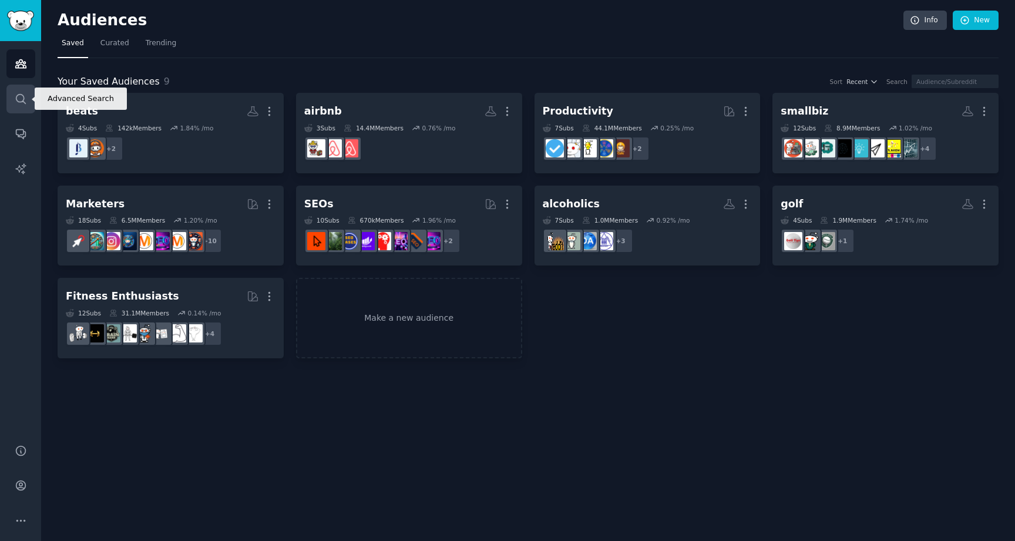
click at [12, 104] on link "Search" at bounding box center [20, 99] width 29 height 29
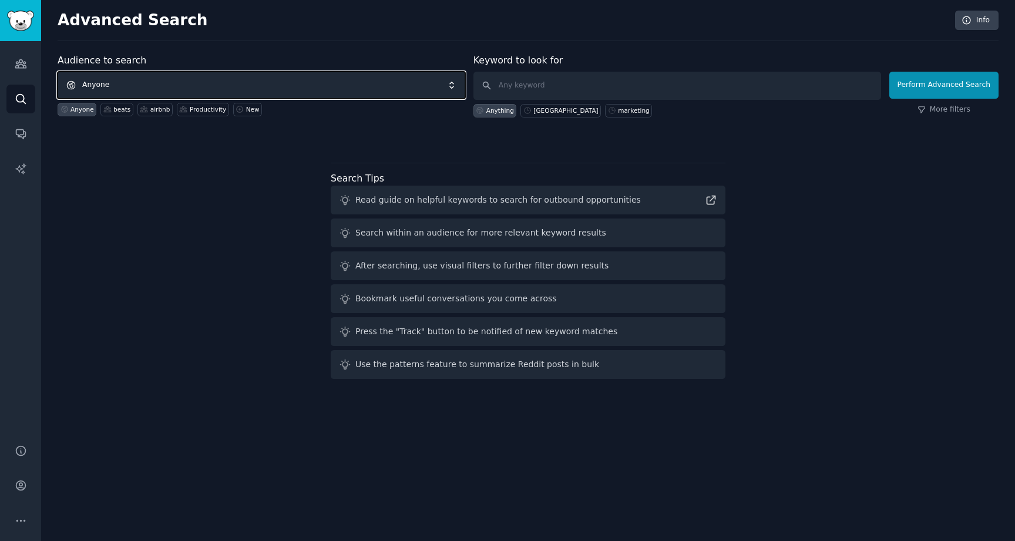
click at [230, 72] on span "Anyone" at bounding box center [262, 85] width 408 height 27
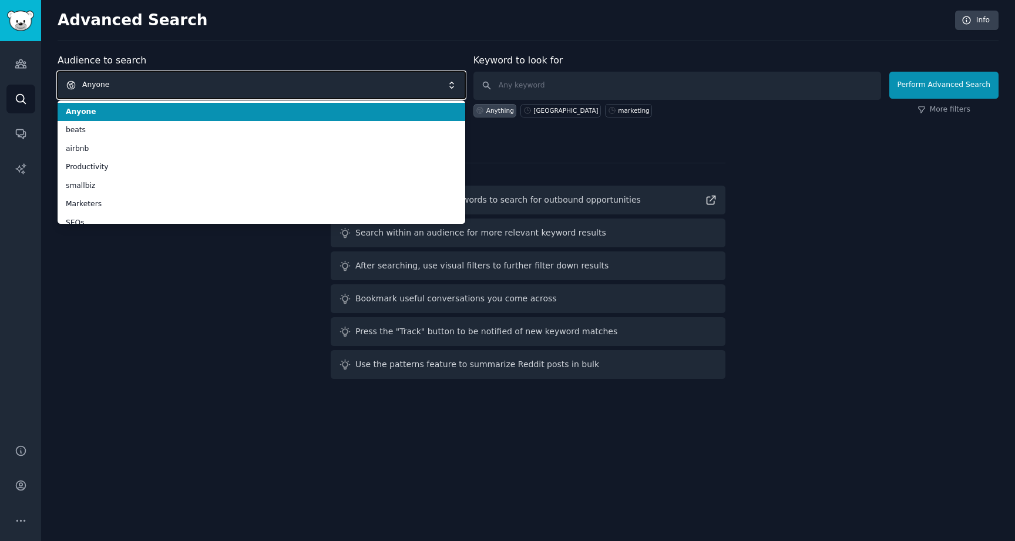
click at [230, 72] on span "Anyone" at bounding box center [262, 85] width 408 height 27
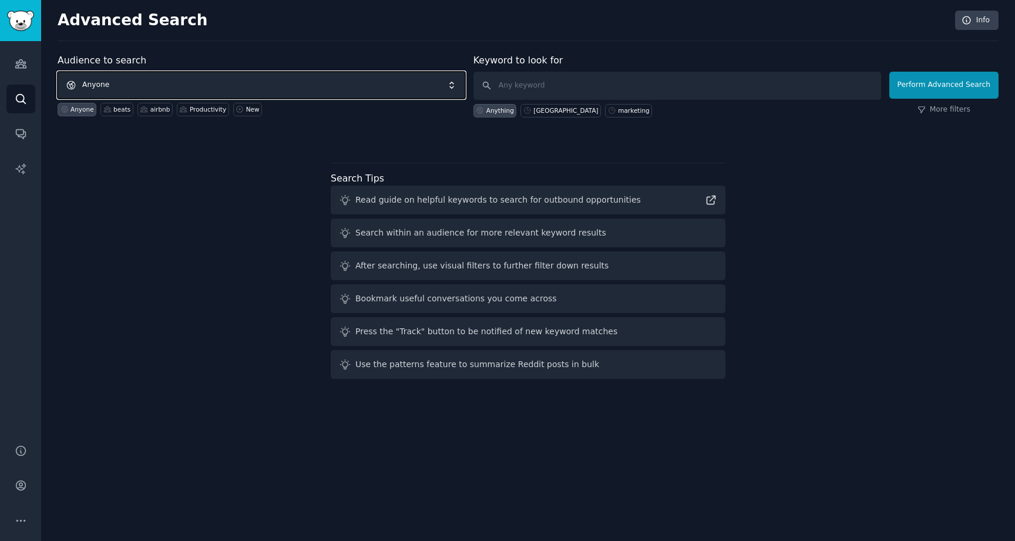
click at [153, 79] on span "Anyone" at bounding box center [262, 85] width 408 height 27
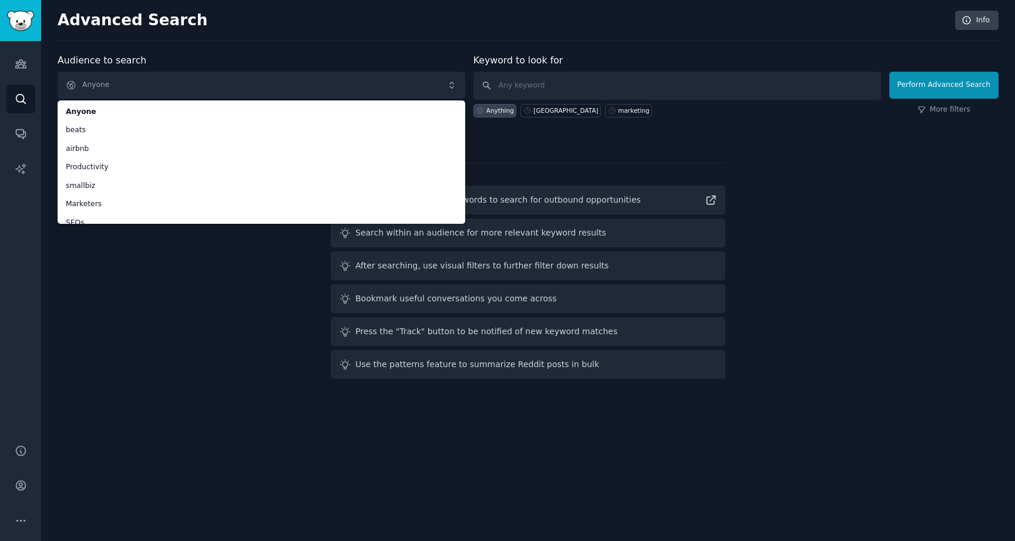
click at [236, 49] on div "Advanced Search Info Audience to search Anyone Anyone beats airbnb Productivity…" at bounding box center [528, 270] width 974 height 541
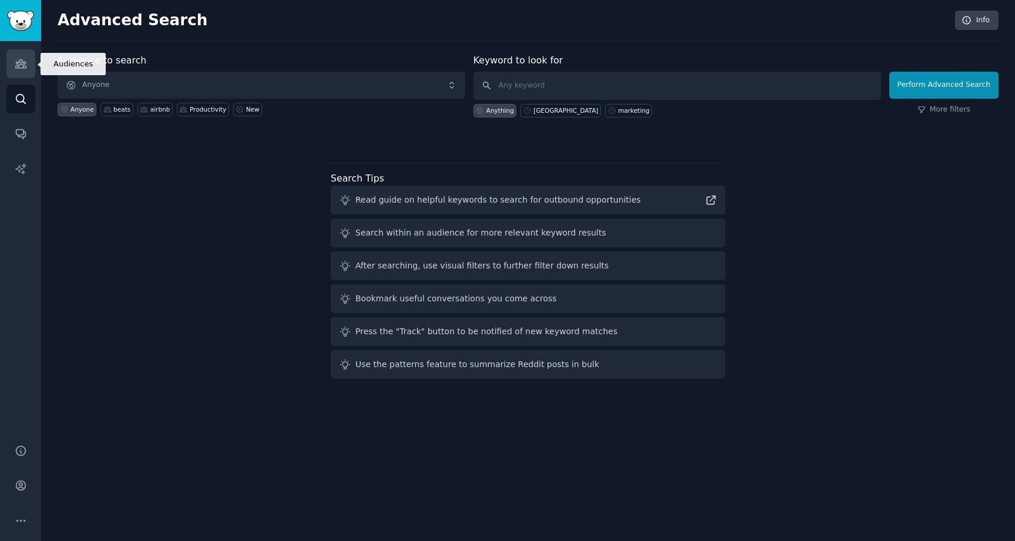
click at [25, 68] on icon "Sidebar" at bounding box center [20, 64] width 11 height 8
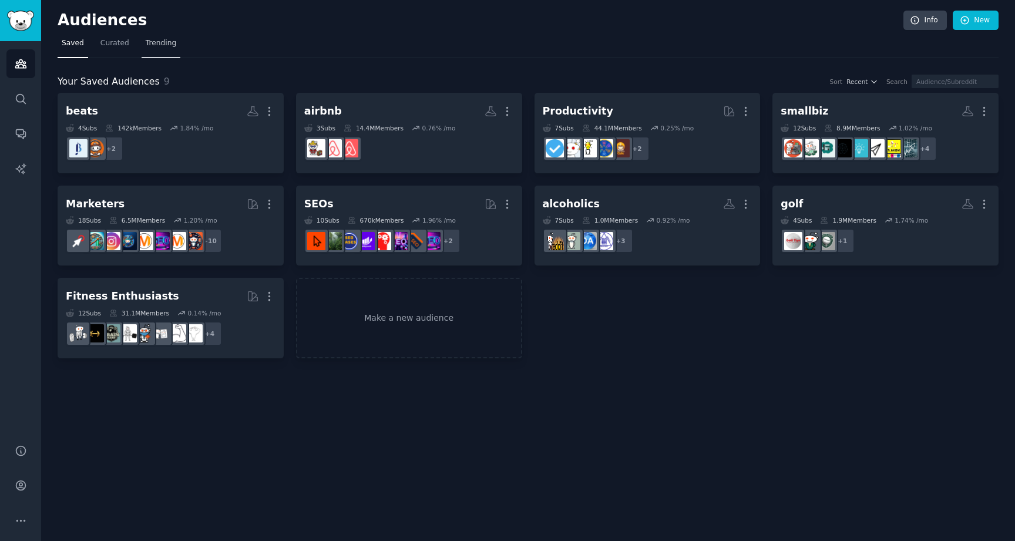
click at [163, 39] on span "Trending" at bounding box center [161, 43] width 31 height 11
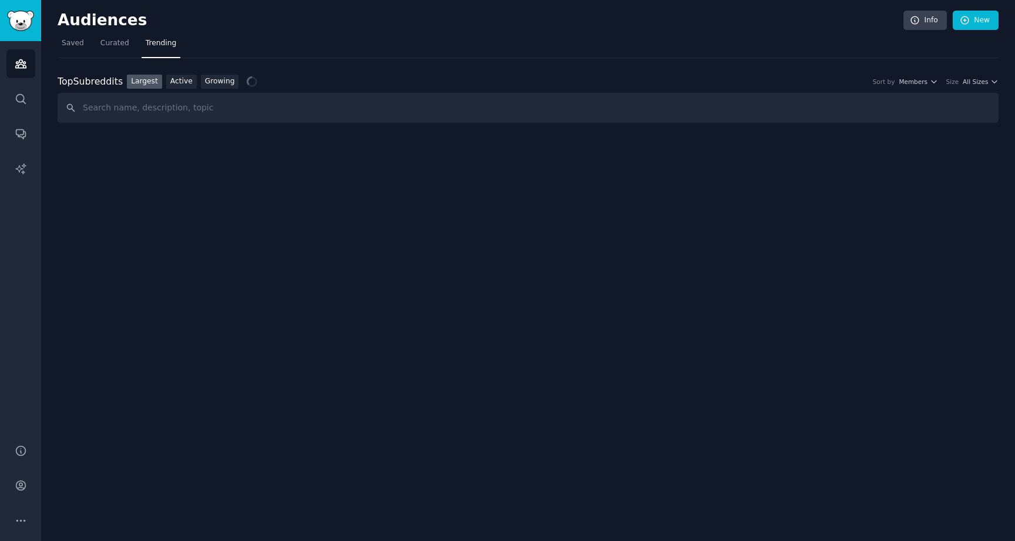
click at [237, 105] on input "text" at bounding box center [528, 108] width 941 height 30
type input "notion"
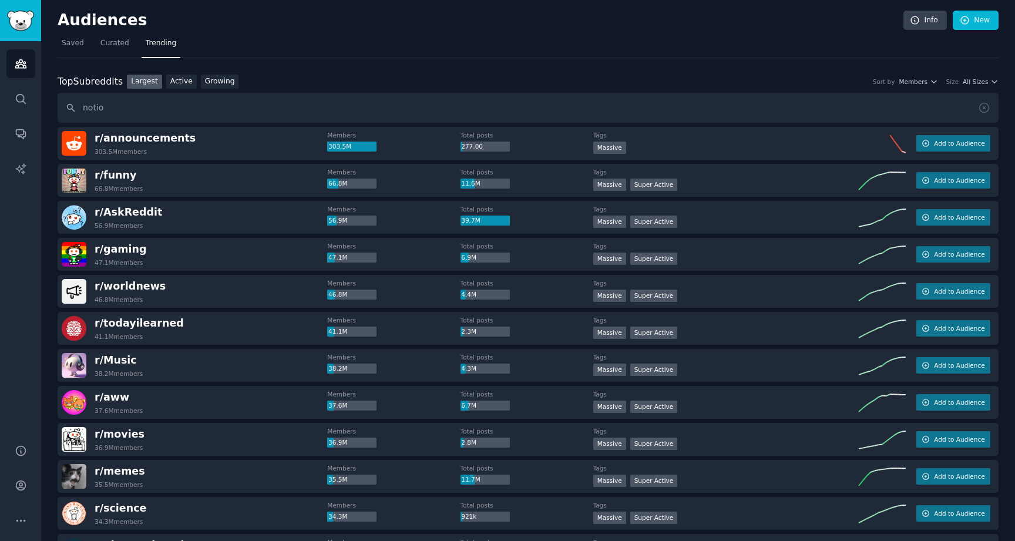
type input "notion"
click at [142, 111] on input "text" at bounding box center [528, 108] width 941 height 30
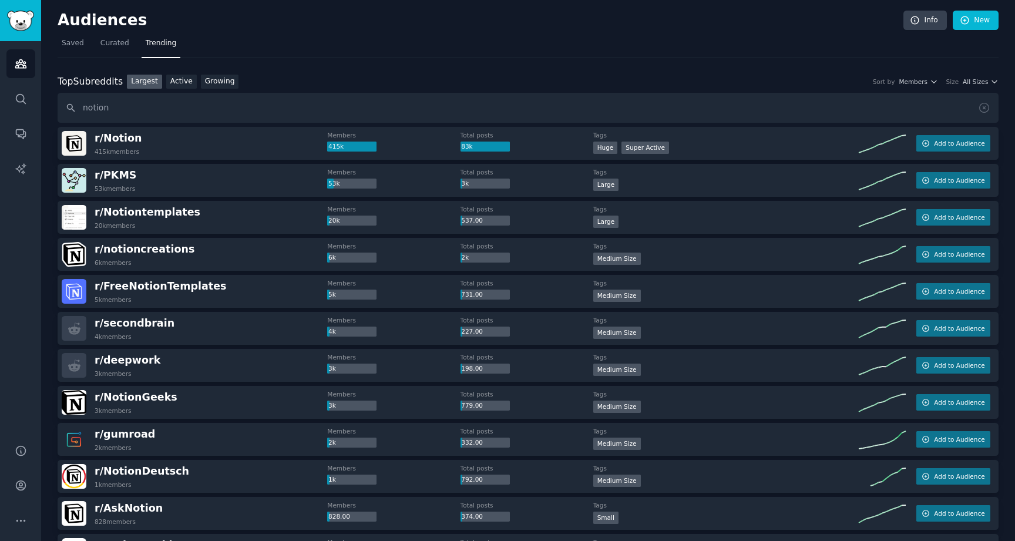
drag, startPoint x: 115, startPoint y: 108, endPoint x: 51, endPoint y: 108, distance: 64.0
click at [51, 108] on div "Audiences Info New Saved Curated Trending Top Subreddits Top Subreddits Largest…" at bounding box center [528, 398] width 974 height 797
type input "productivity"
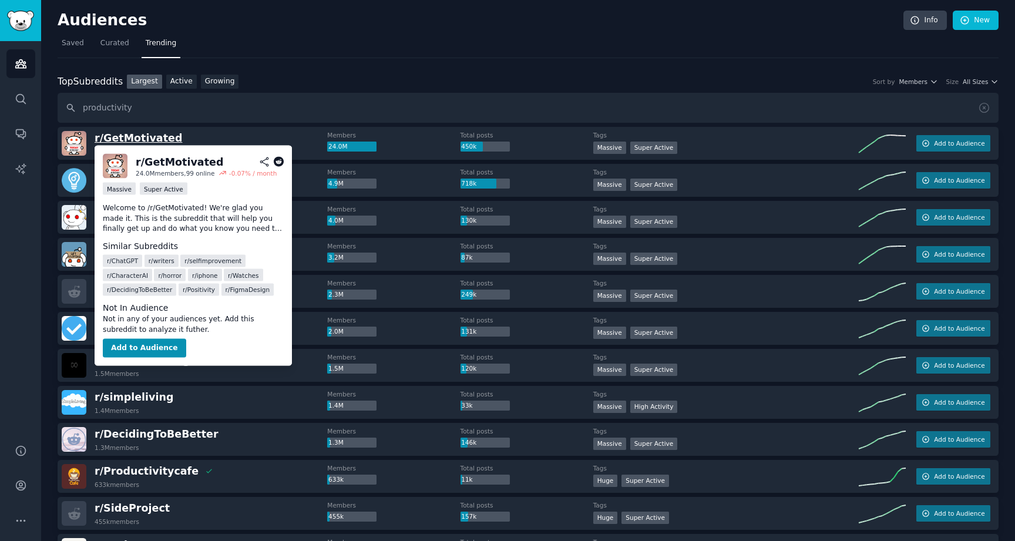
click at [159, 137] on span "r/ GetMotivated" at bounding box center [139, 138] width 88 height 12
click at [147, 352] on button "Add to Audience" at bounding box center [144, 348] width 83 height 19
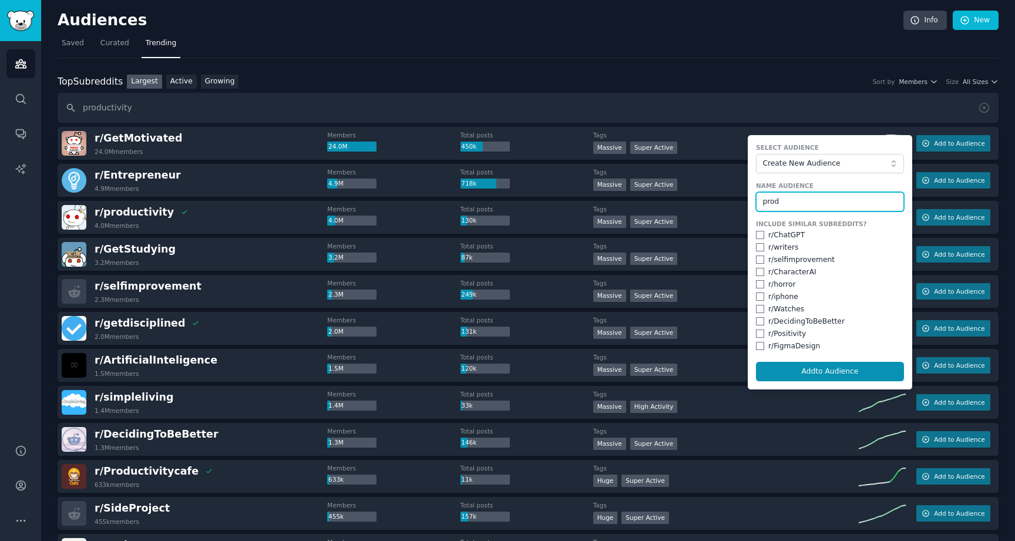
type input "prod"
click at [756, 260] on input "checkbox" at bounding box center [760, 260] width 8 height 8
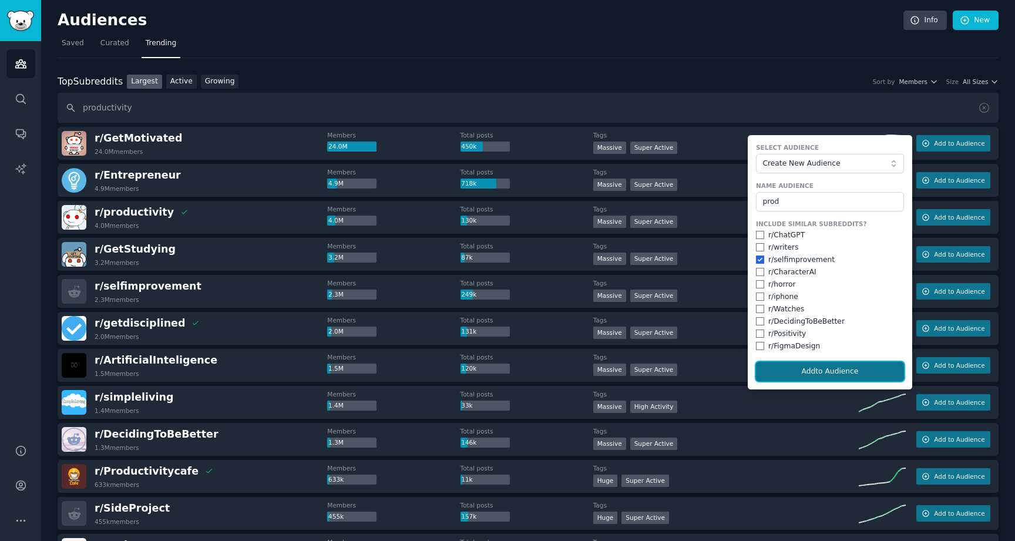
click at [786, 369] on button "Add to Audience" at bounding box center [830, 372] width 148 height 20
checkbox input "false"
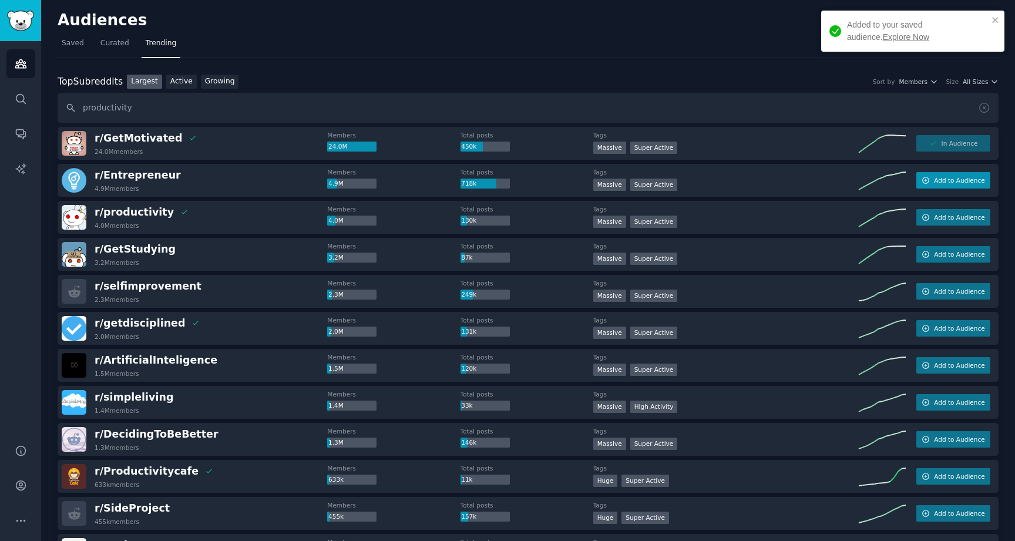
click at [932, 178] on button "Add to Audience" at bounding box center [953, 180] width 74 height 16
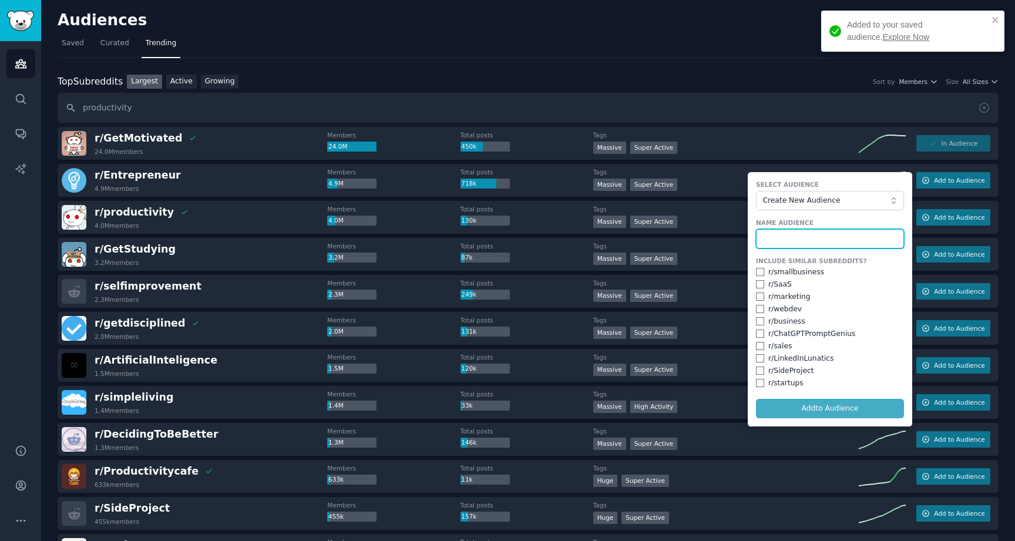
click at [819, 240] on input "text" at bounding box center [830, 239] width 148 height 20
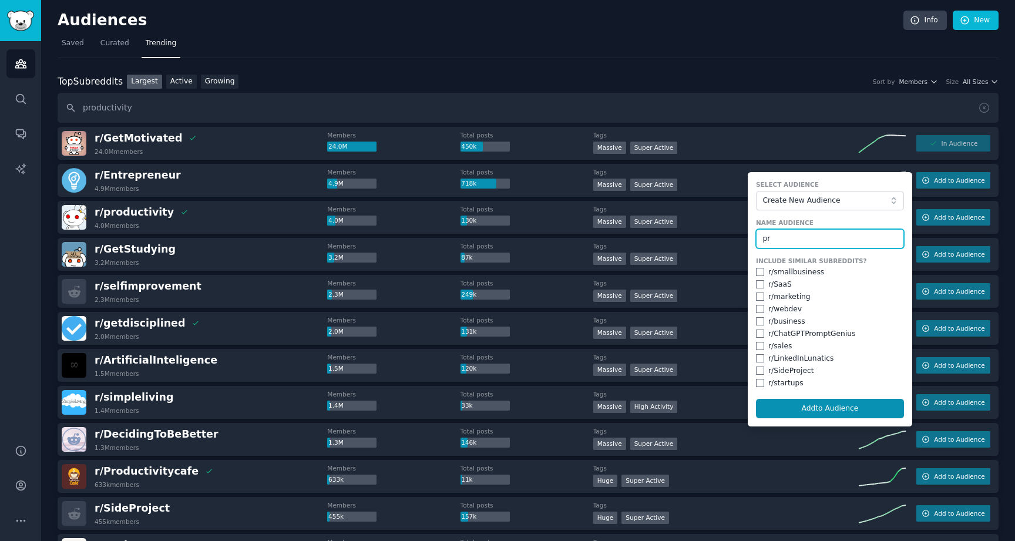
type input "p"
click at [953, 256] on span "Add to Audience" at bounding box center [959, 254] width 51 height 8
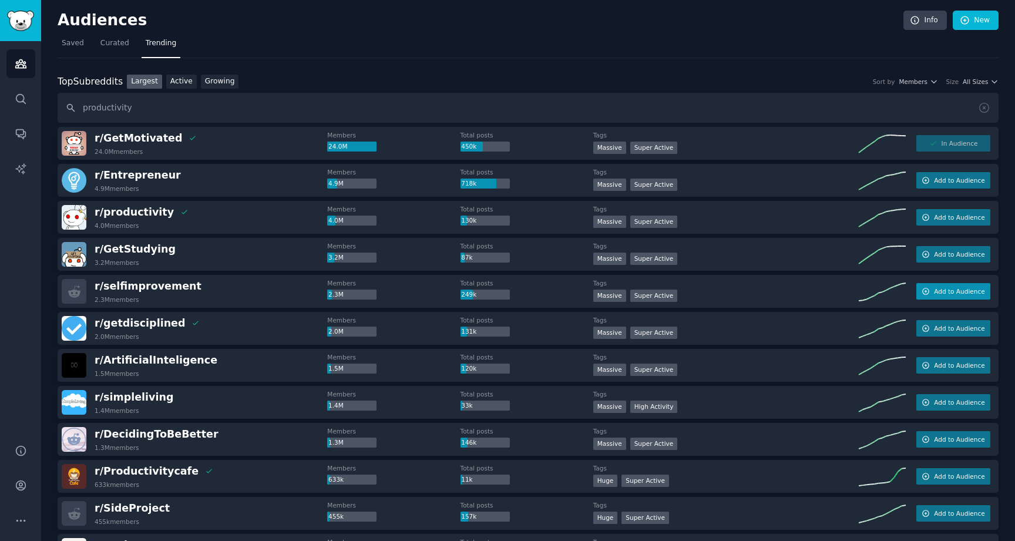
click at [942, 295] on button "Add to Audience" at bounding box center [953, 291] width 74 height 16
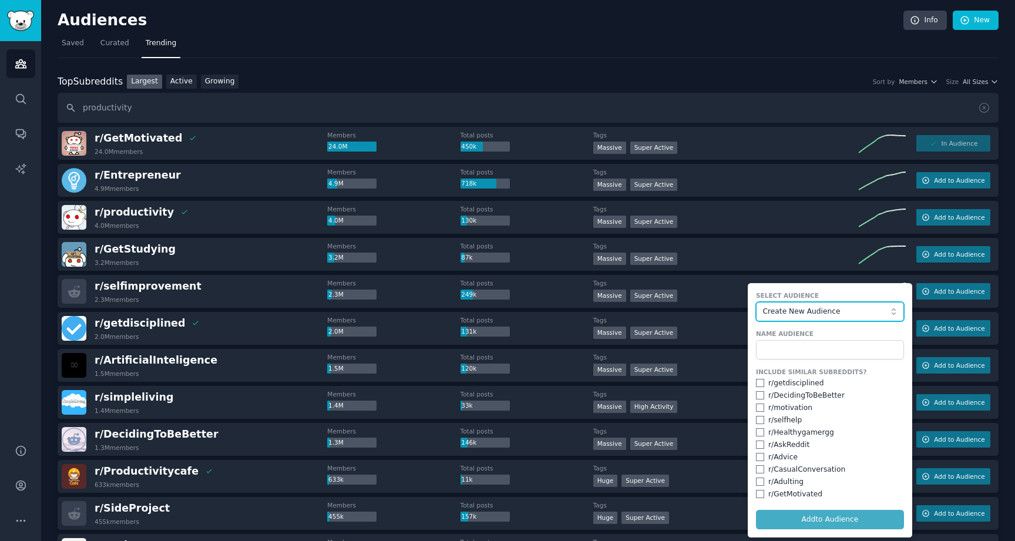
click at [853, 307] on span "Create New Audience" at bounding box center [826, 312] width 129 height 11
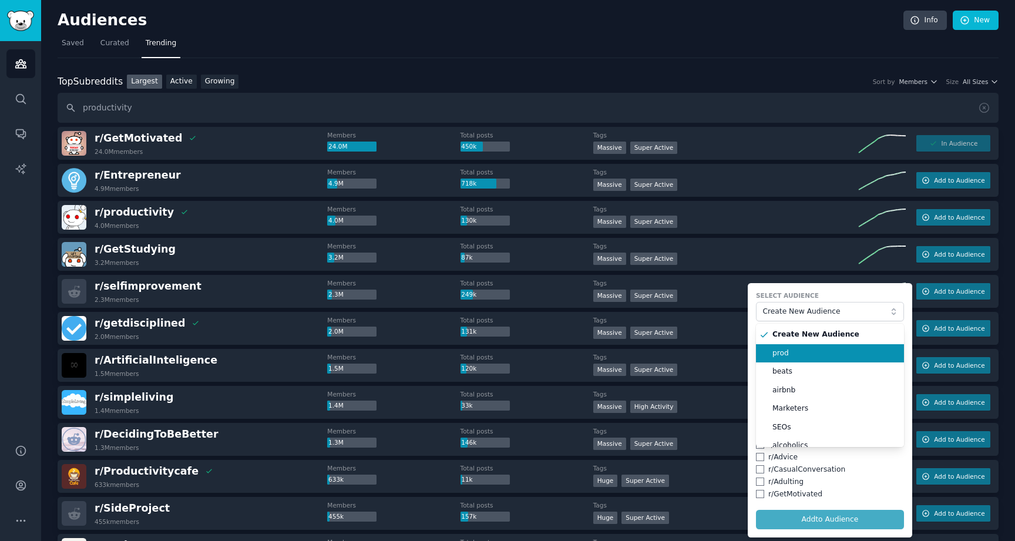
click at [819, 351] on span "prod" at bounding box center [833, 353] width 123 height 11
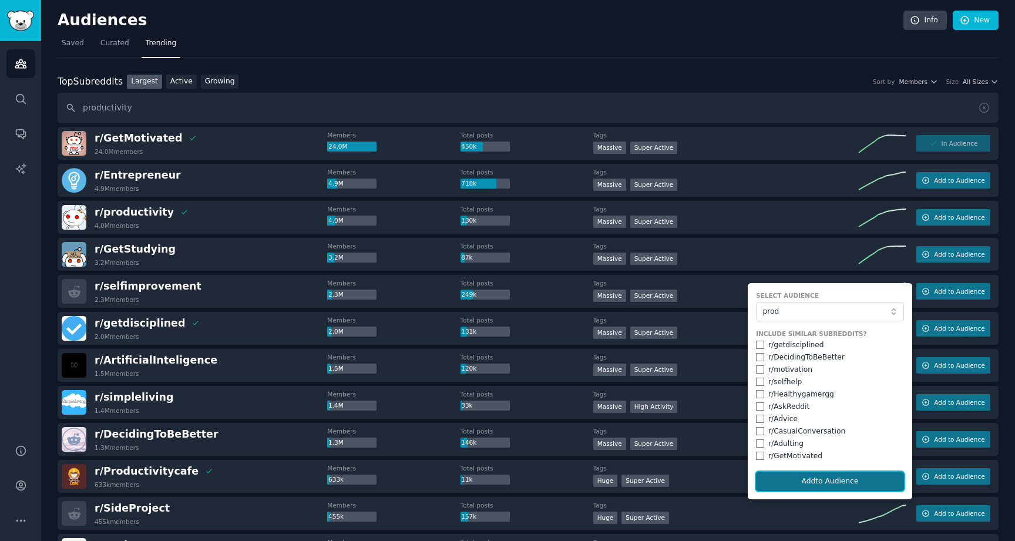
click at [826, 475] on button "Add to Audience" at bounding box center [830, 482] width 148 height 20
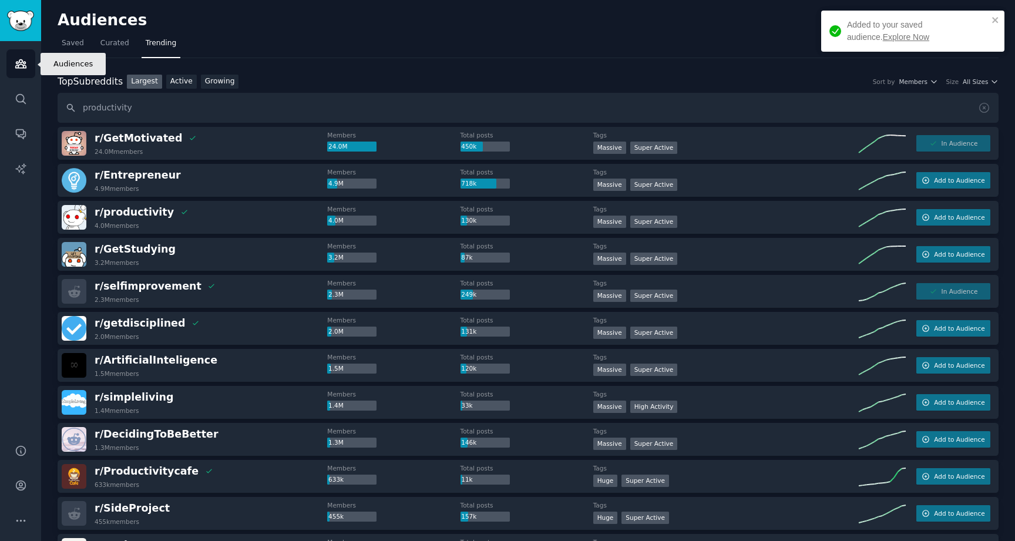
click at [27, 60] on link "Audiences" at bounding box center [20, 63] width 29 height 29
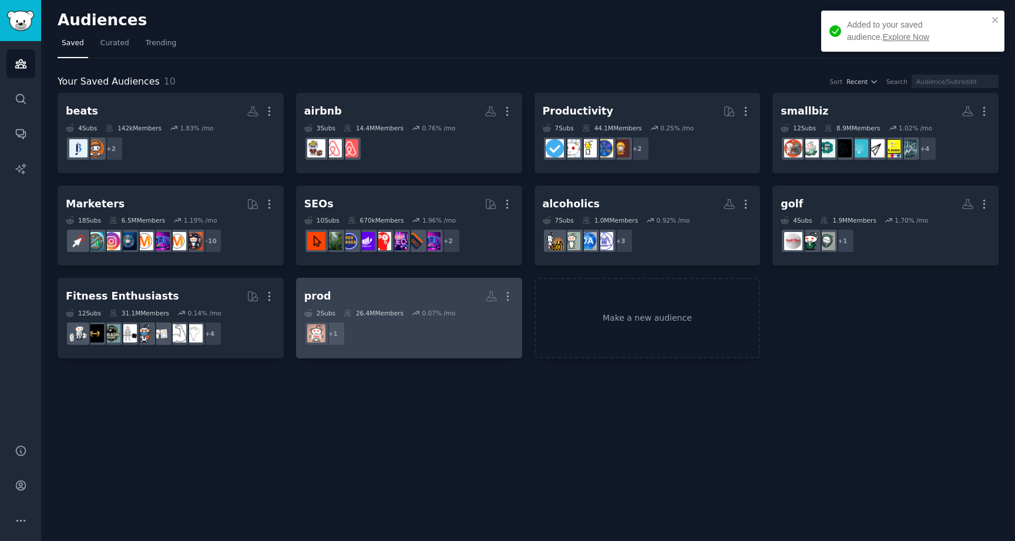
click at [423, 313] on div "0.07 % /mo" at bounding box center [433, 313] width 43 height 8
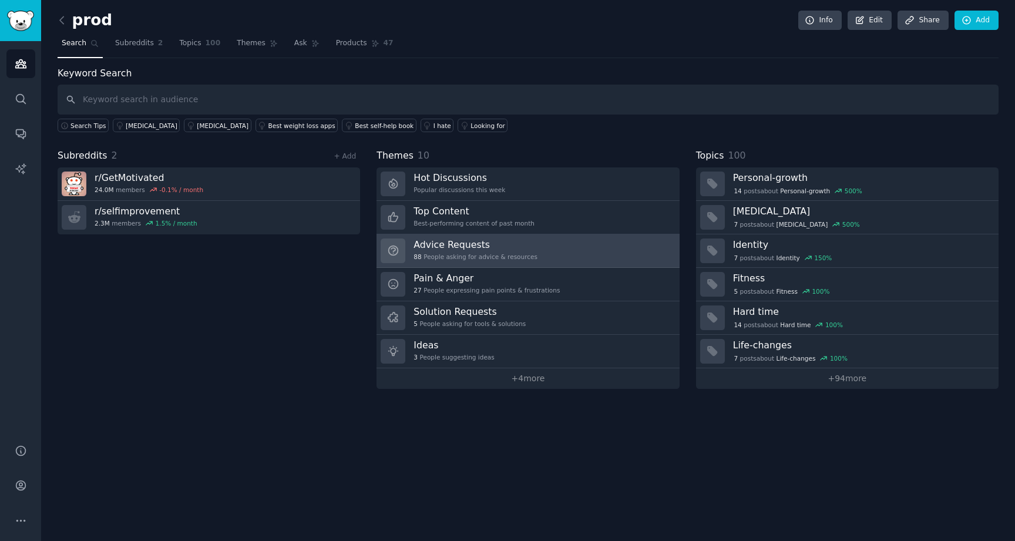
click at [460, 253] on div "88 People asking for advice & resources" at bounding box center [476, 257] width 124 height 8
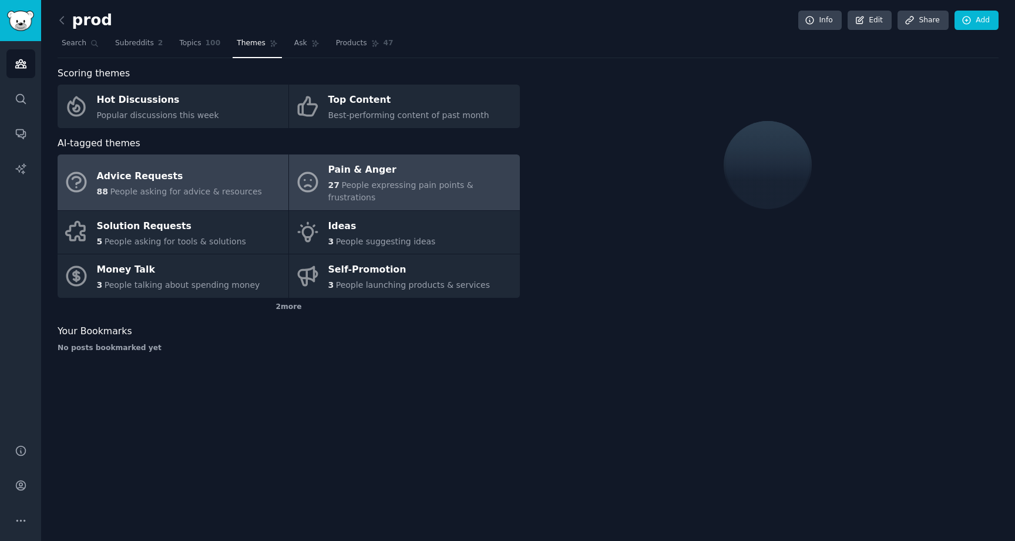
click at [435, 184] on span "People expressing pain points & frustrations" at bounding box center [400, 191] width 145 height 22
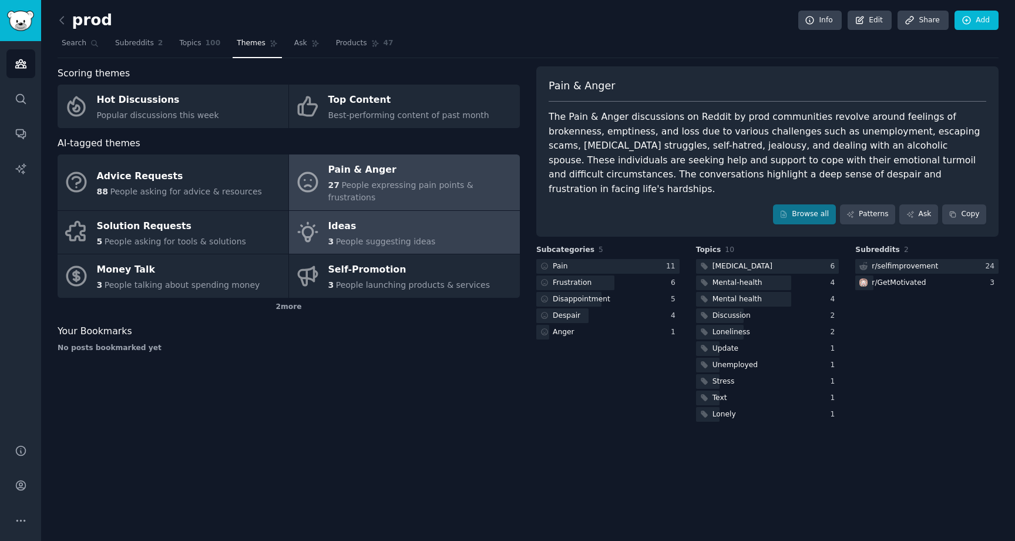
click at [443, 233] on link "Ideas 3 People suggesting ideas" at bounding box center [404, 232] width 231 height 43
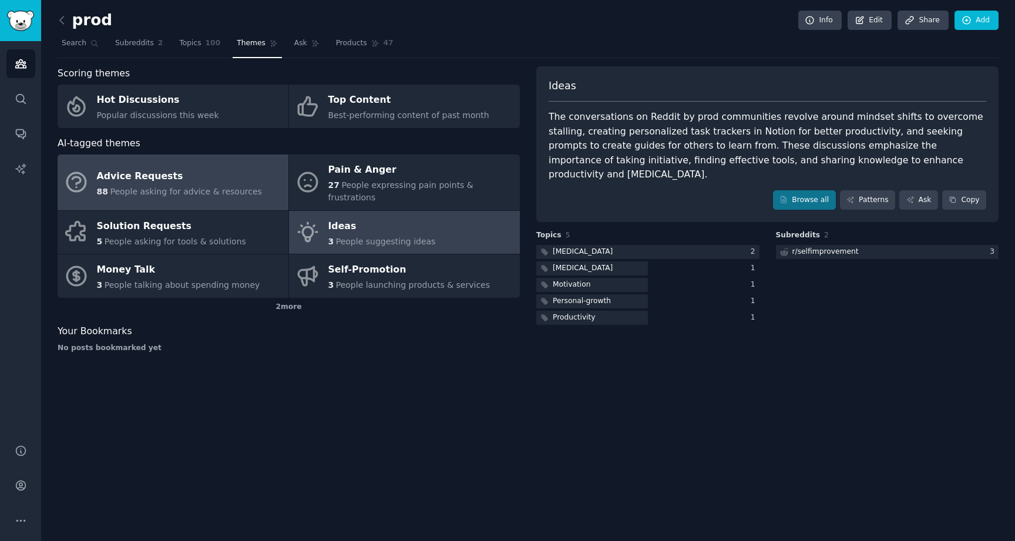
click at [241, 172] on div "Advice Requests" at bounding box center [179, 176] width 165 height 19
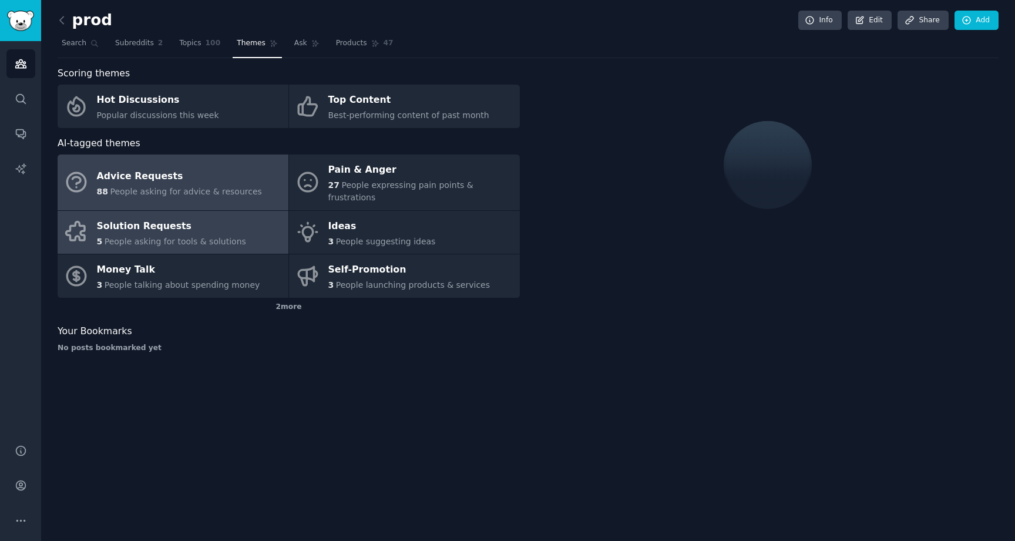
click at [222, 237] on span "People asking for tools & solutions" at bounding box center [176, 241] width 142 height 9
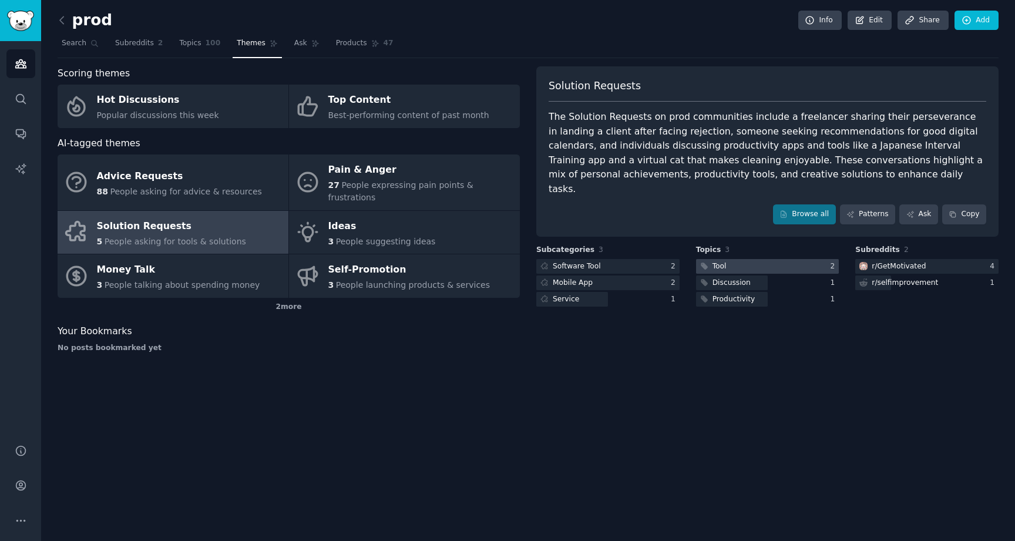
click at [730, 259] on div at bounding box center [767, 266] width 143 height 15
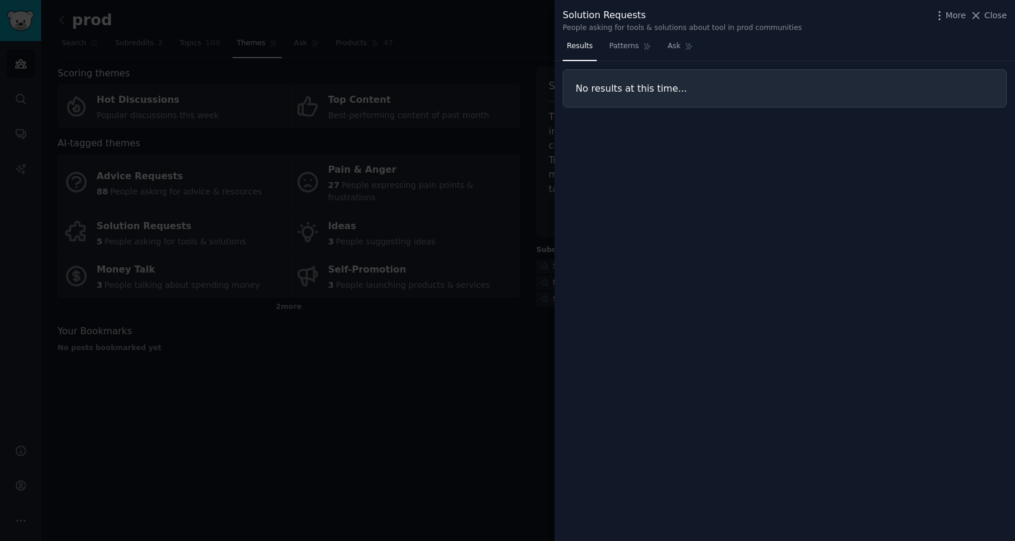
click at [455, 357] on div at bounding box center [507, 270] width 1015 height 541
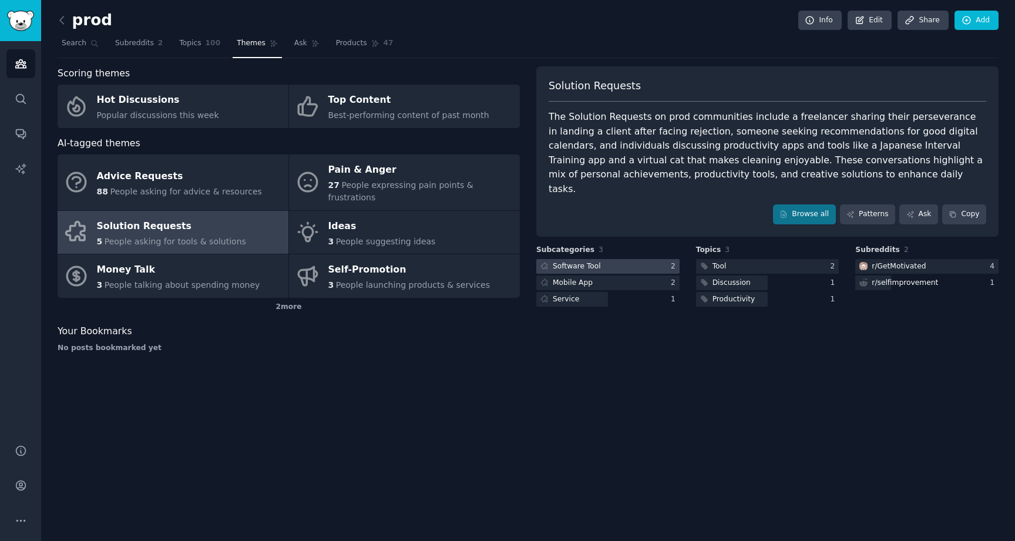
click at [628, 259] on div at bounding box center [607, 266] width 143 height 15
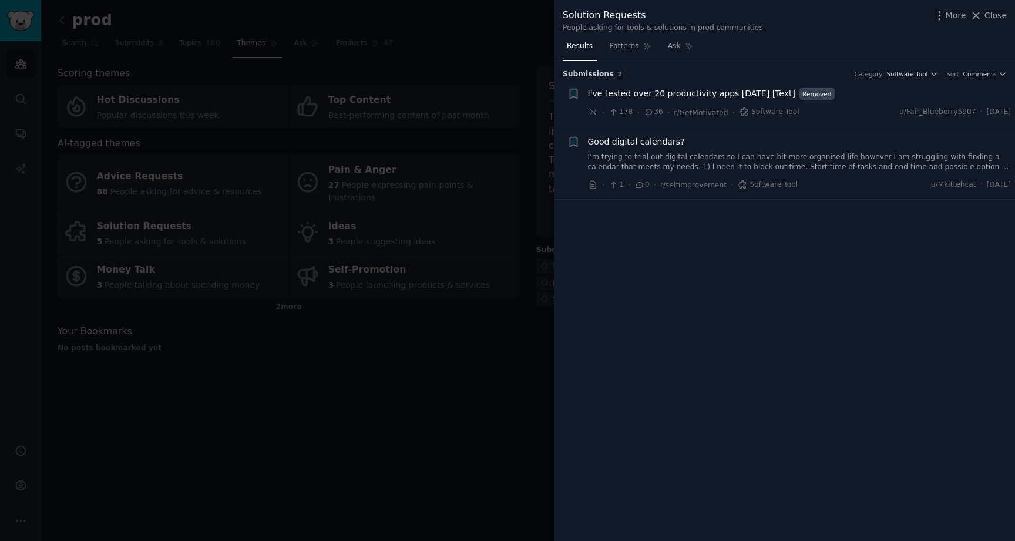
click at [481, 367] on div at bounding box center [507, 270] width 1015 height 541
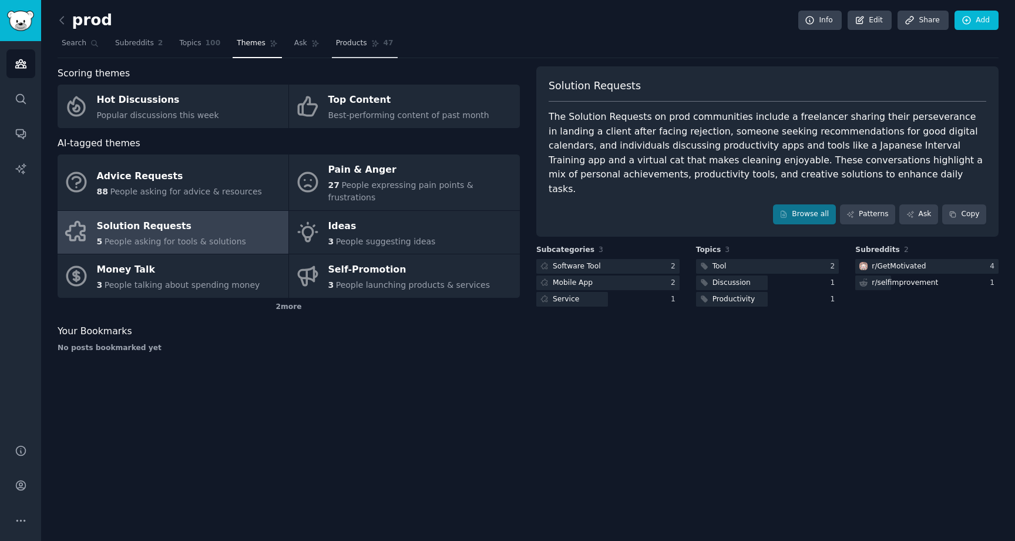
click at [349, 47] on span "Products" at bounding box center [351, 43] width 31 height 11
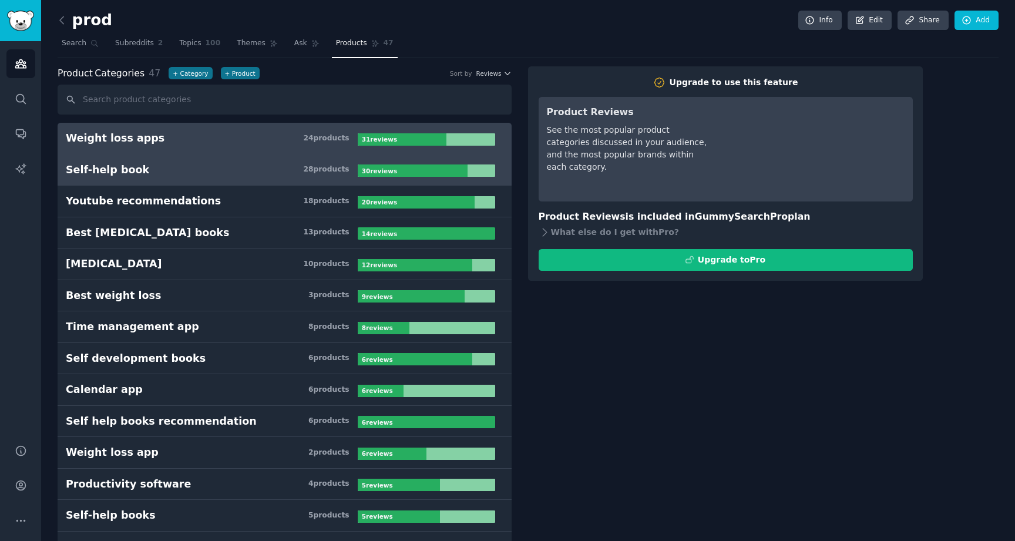
click at [325, 165] on div "28 product s" at bounding box center [326, 169] width 46 height 11
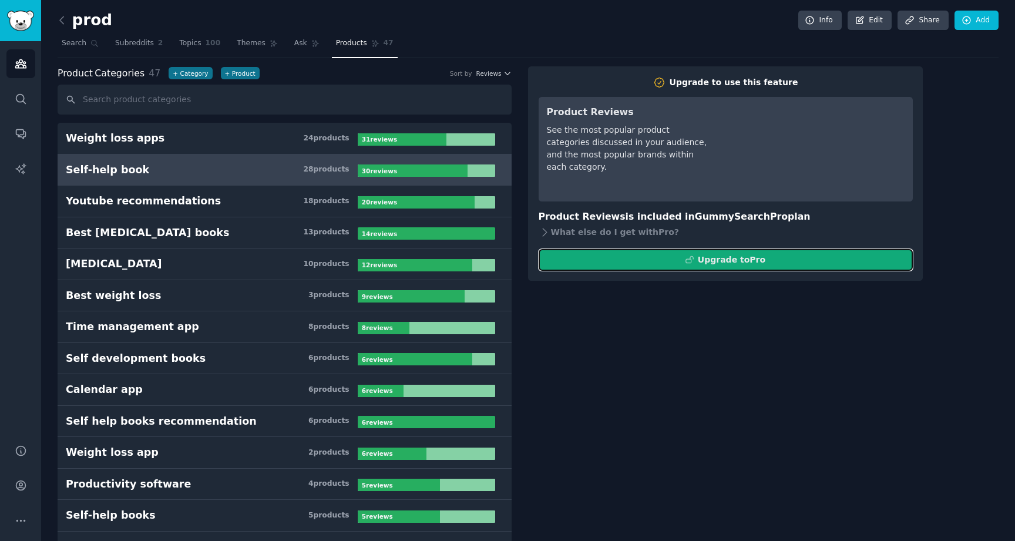
click at [606, 265] on button "Upgrade to Pro" at bounding box center [726, 260] width 374 height 22
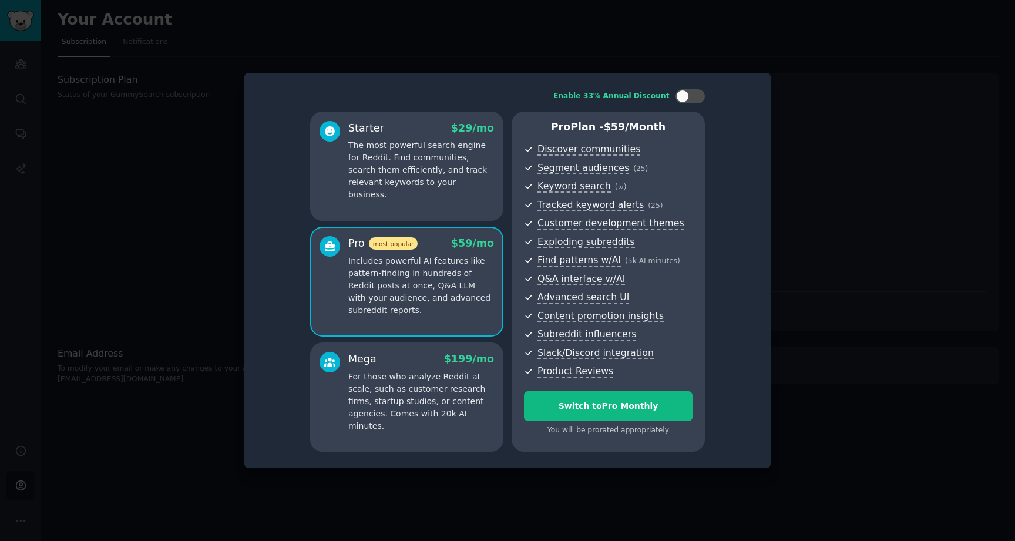
click at [470, 187] on p "The most powerful search engine for Reddit. Find communities, search them effic…" at bounding box center [421, 170] width 146 height 62
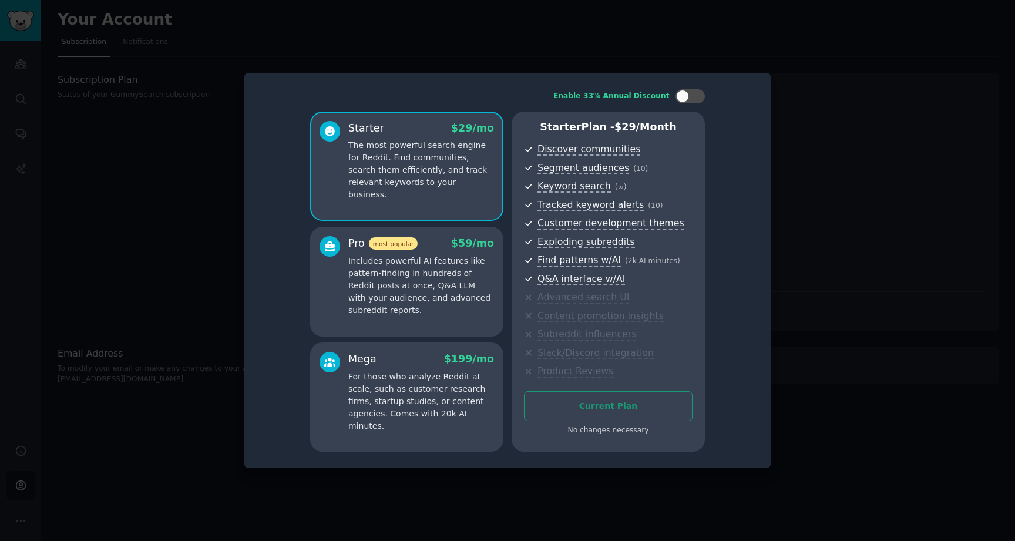
click at [469, 288] on p "Includes powerful AI features like pattern-finding in hundreds of Reddit posts …" at bounding box center [421, 286] width 146 height 62
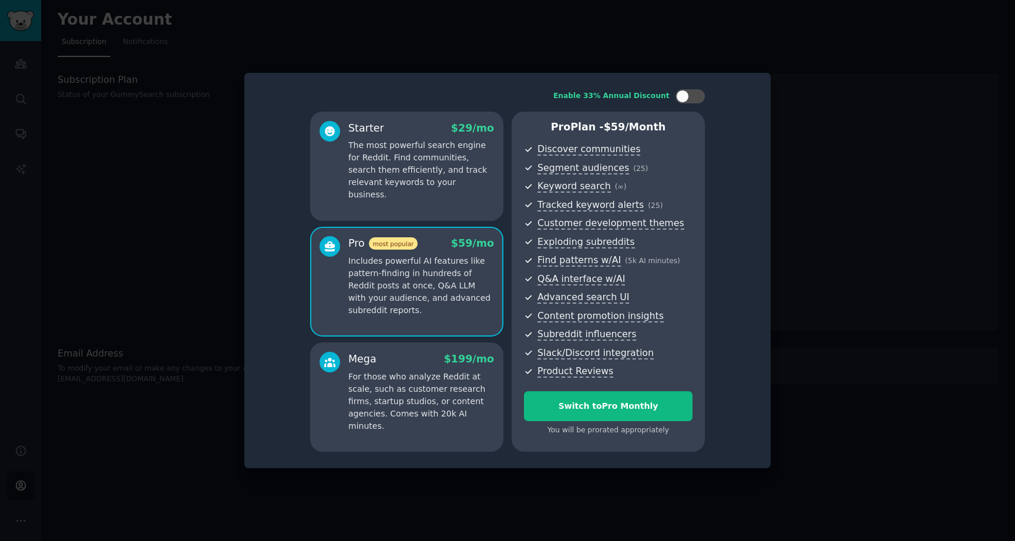
click at [831, 82] on div at bounding box center [507, 270] width 1015 height 541
click at [113, 125] on div at bounding box center [507, 270] width 1015 height 541
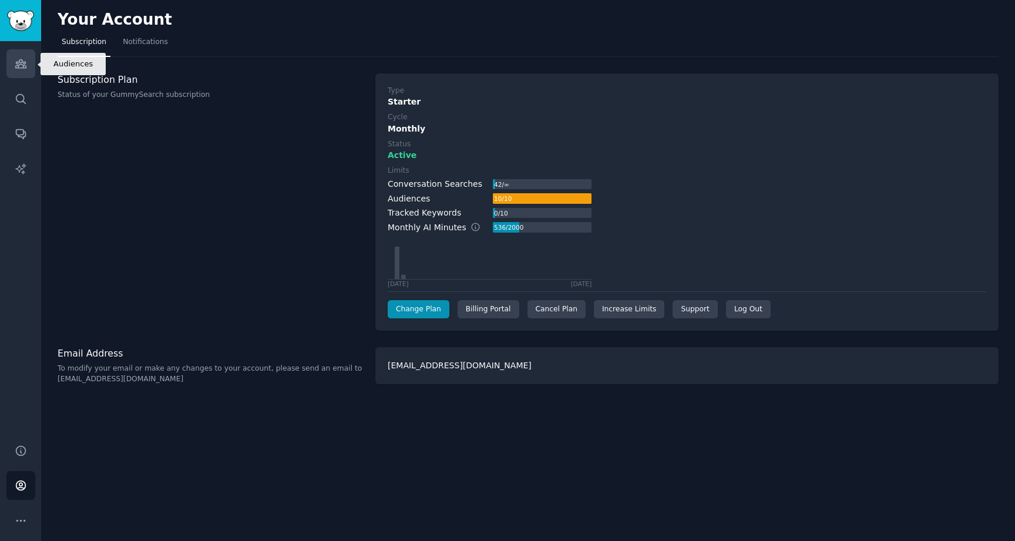
click at [26, 72] on link "Audiences" at bounding box center [20, 63] width 29 height 29
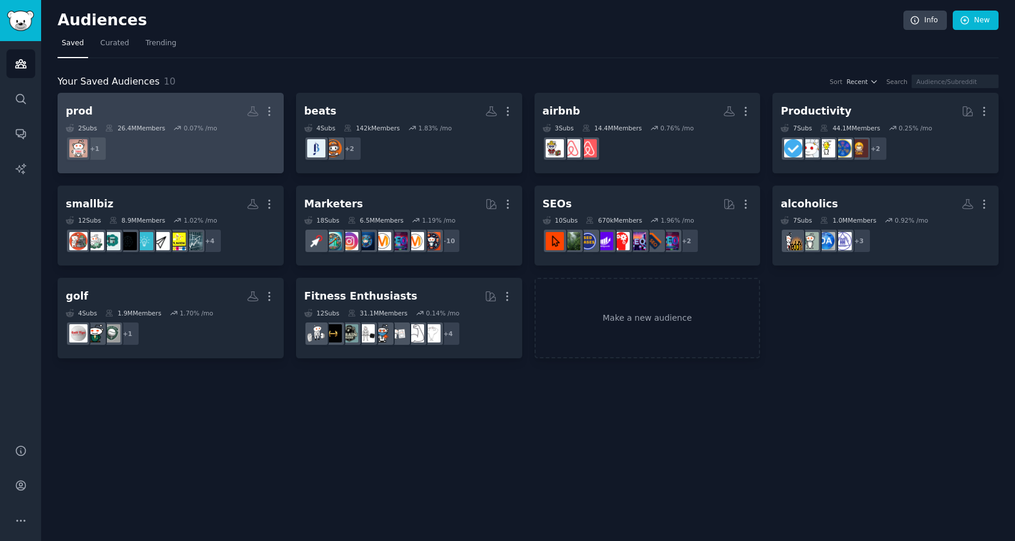
click at [236, 162] on dd "+ 1" at bounding box center [171, 148] width 210 height 33
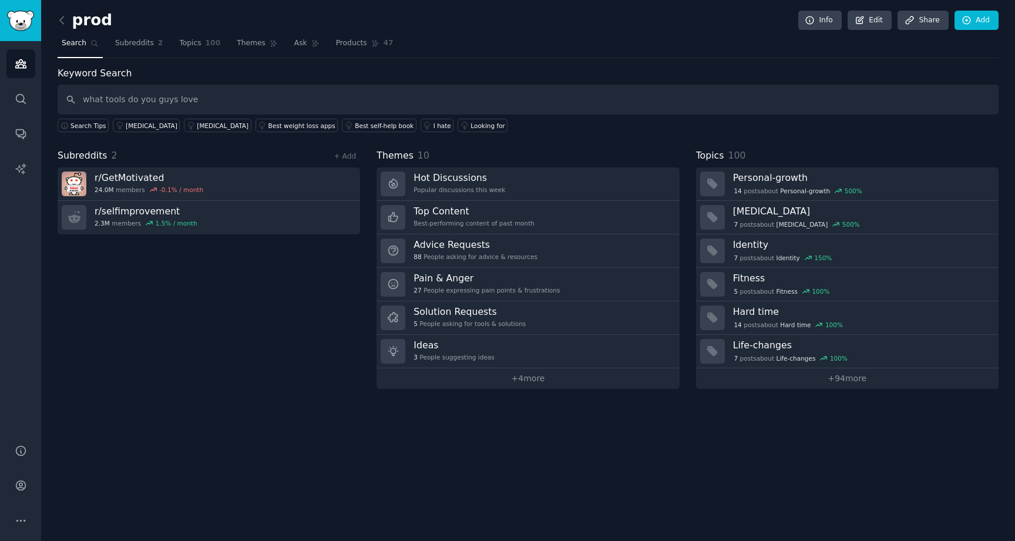
type input "what tools do you guys love"
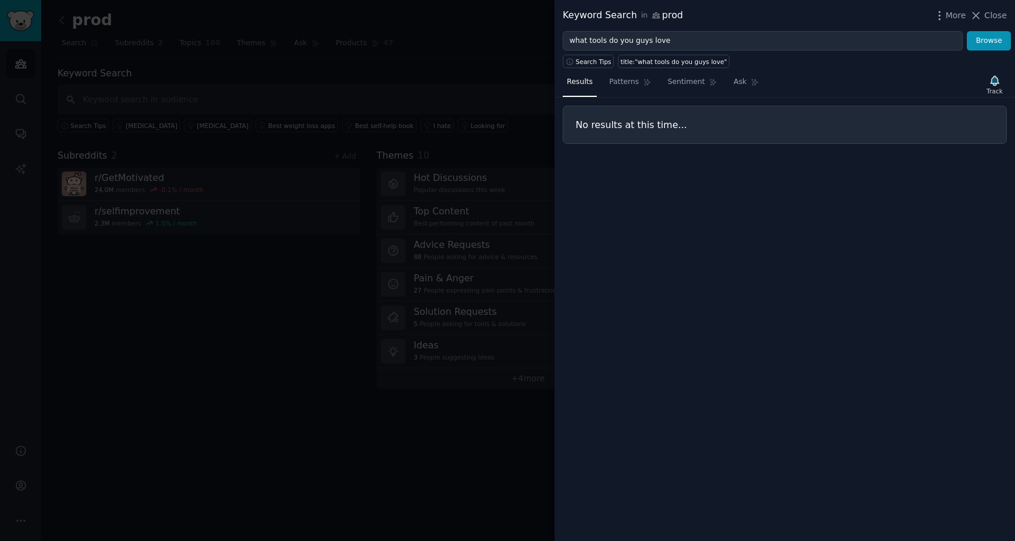
click at [270, 304] on div at bounding box center [507, 270] width 1015 height 541
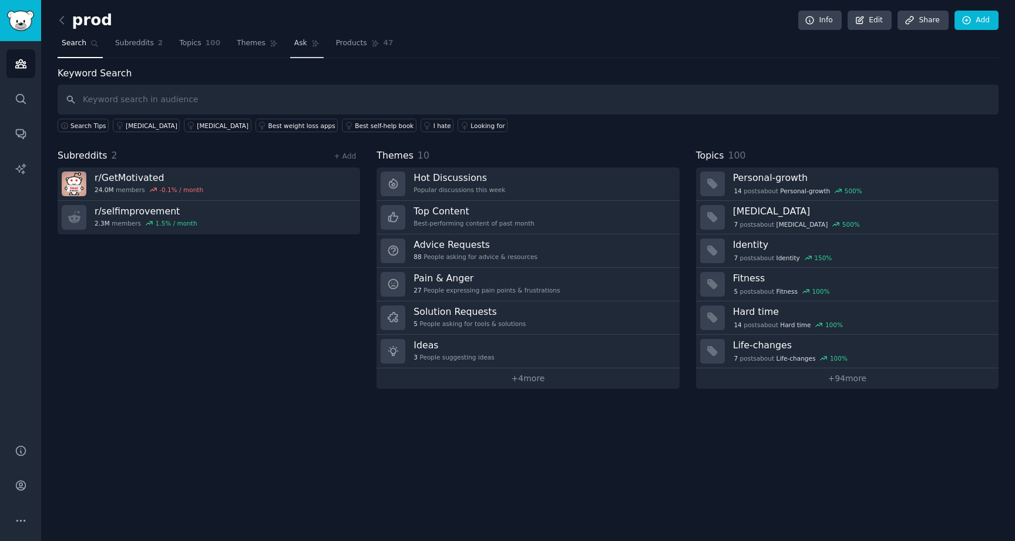
click at [298, 48] on span "Ask" at bounding box center [300, 43] width 13 height 11
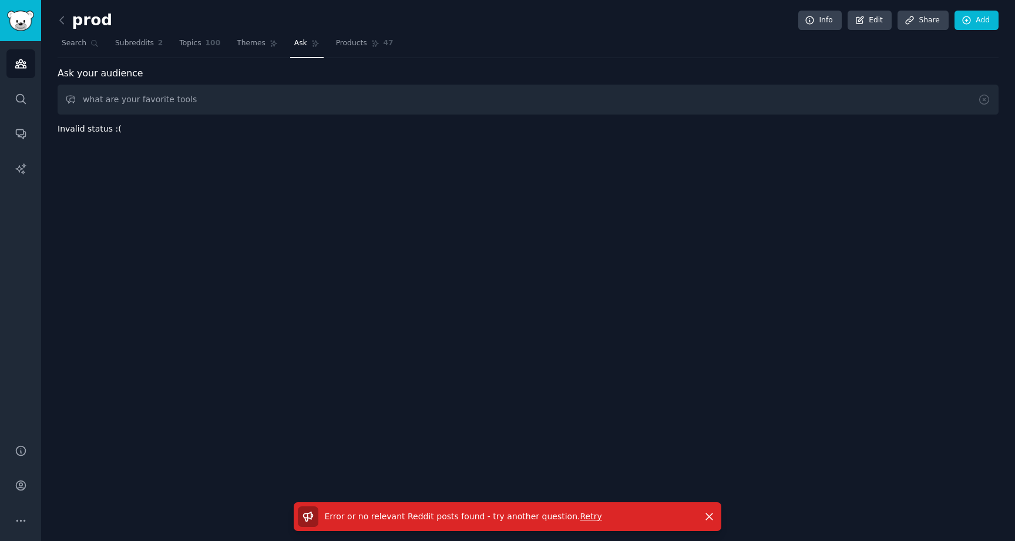
click at [259, 105] on input "what are your favorite tools" at bounding box center [528, 100] width 941 height 30
type input "what productivity tools do you use most"
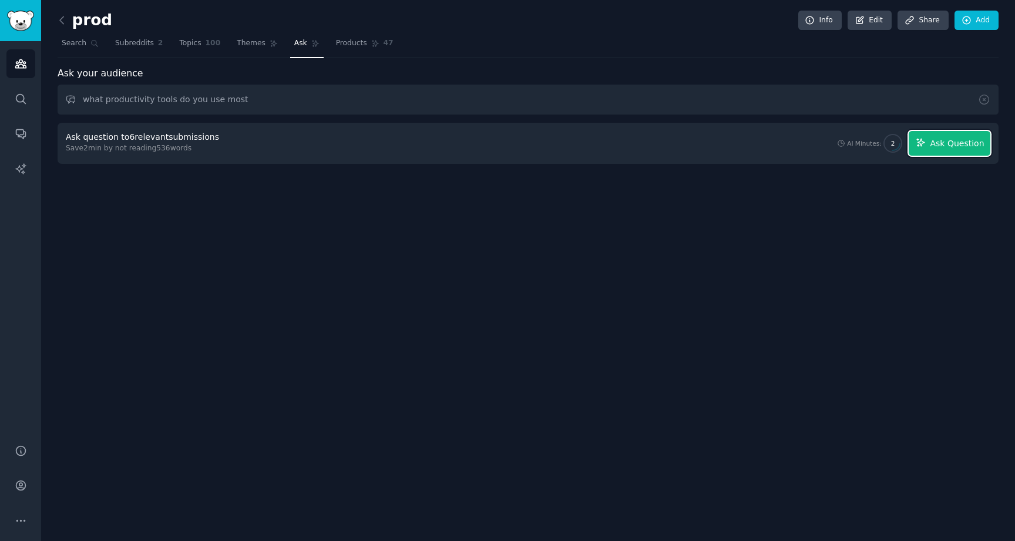
click at [938, 142] on span "Ask Question" at bounding box center [957, 143] width 54 height 12
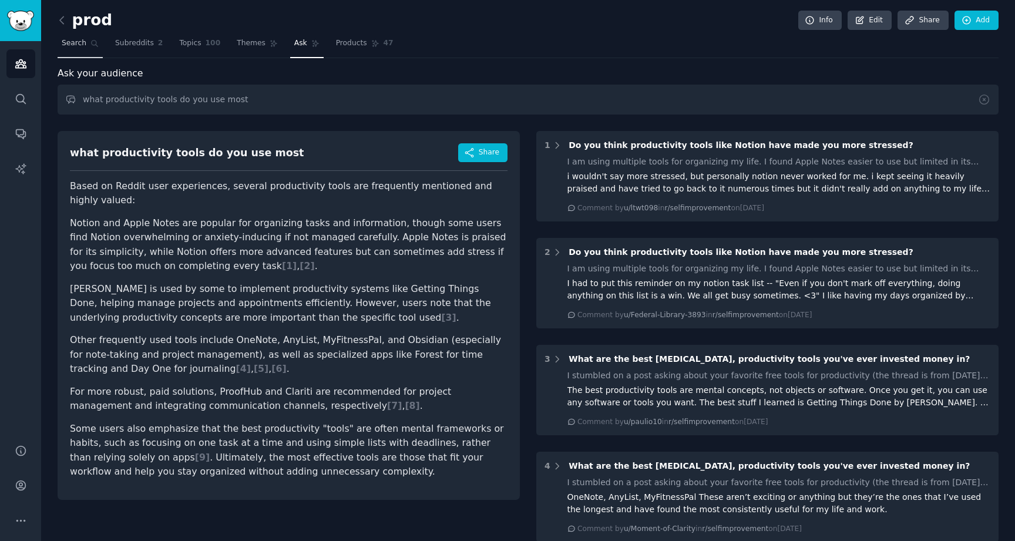
click at [81, 45] on span "Search" at bounding box center [74, 43] width 25 height 11
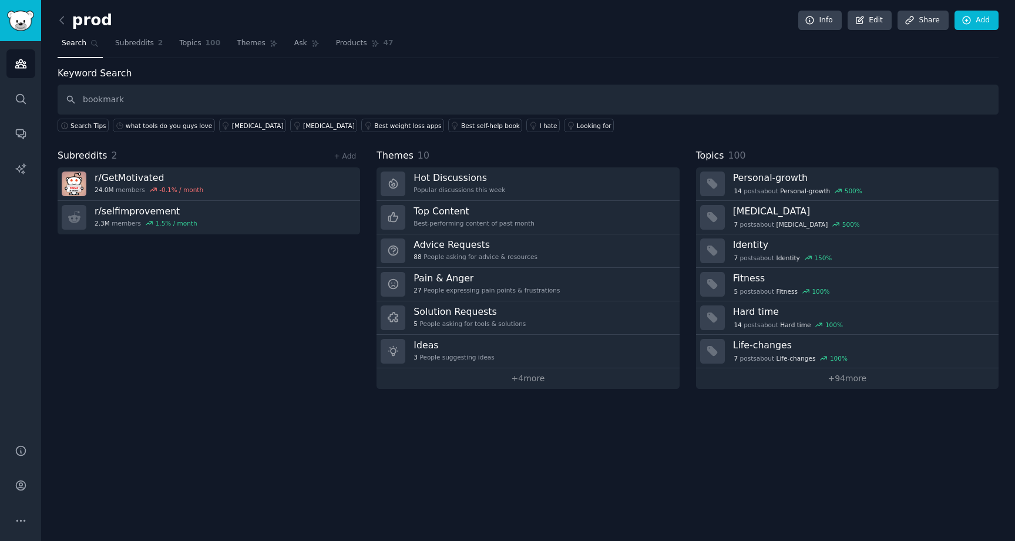
type input "bookmark"
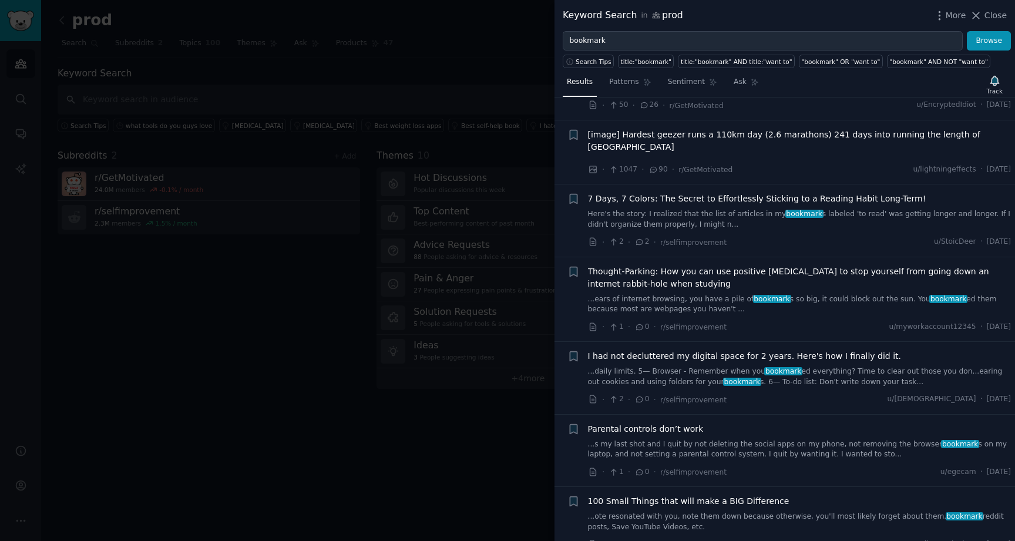
scroll to position [768, 0]
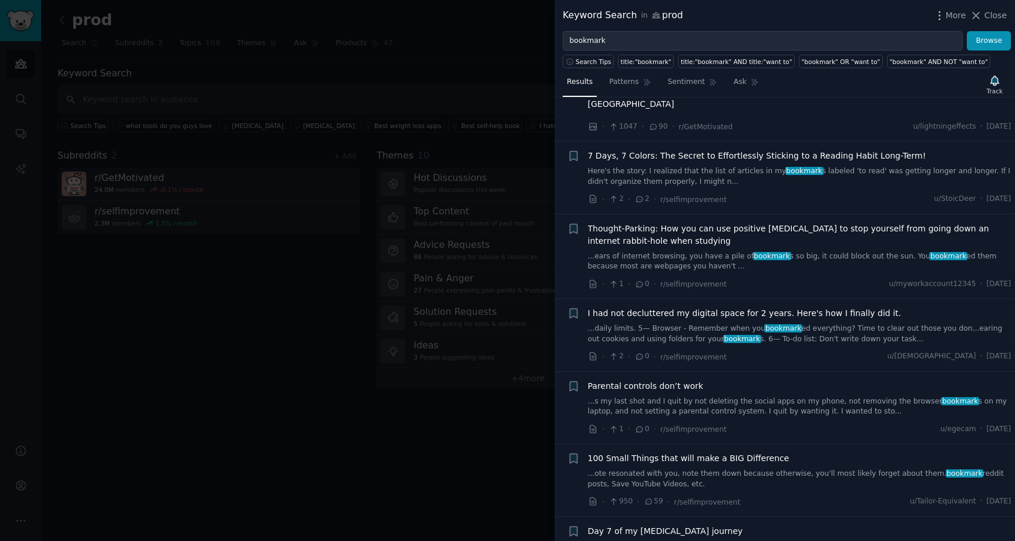
click at [747, 452] on span "100 Small Things that will make a BIG Difference" at bounding box center [688, 458] width 201 height 12
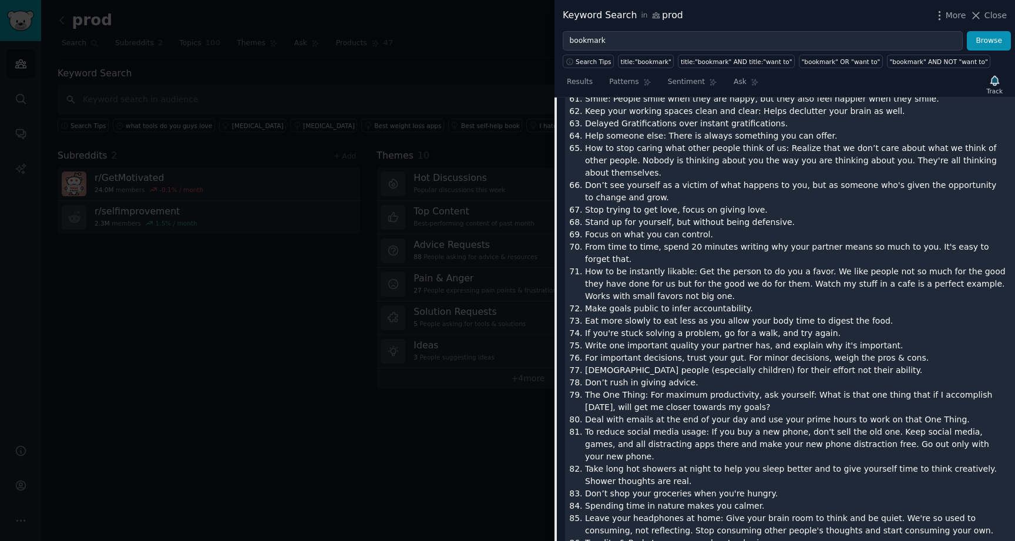
scroll to position [2687, 0]
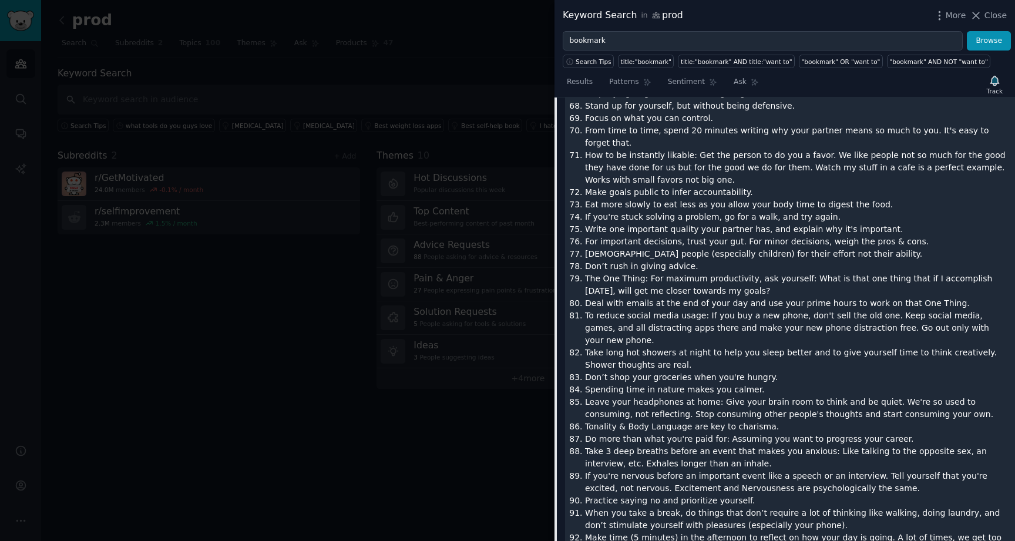
click at [453, 449] on div at bounding box center [507, 270] width 1015 height 541
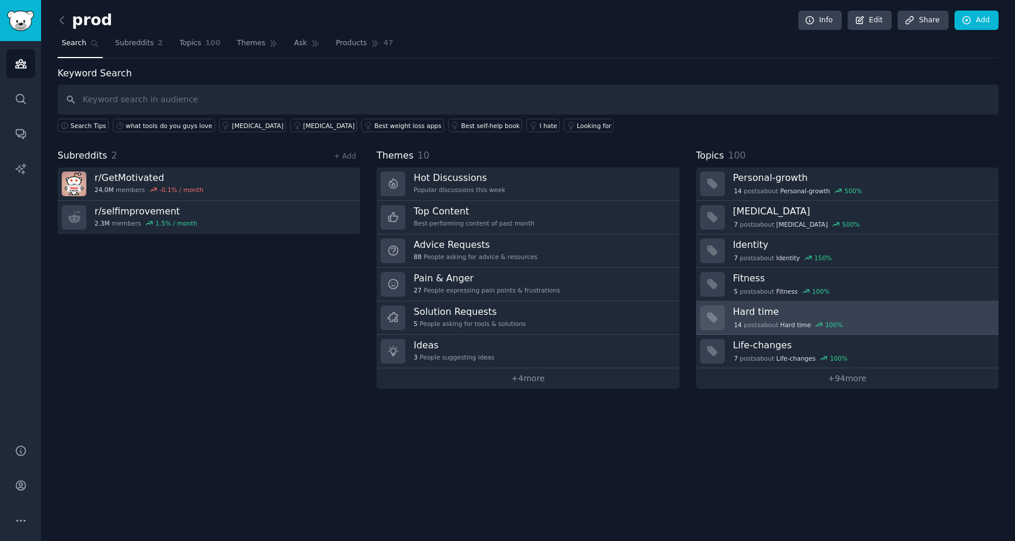
click at [760, 308] on h3 "Hard time" at bounding box center [861, 311] width 257 height 12
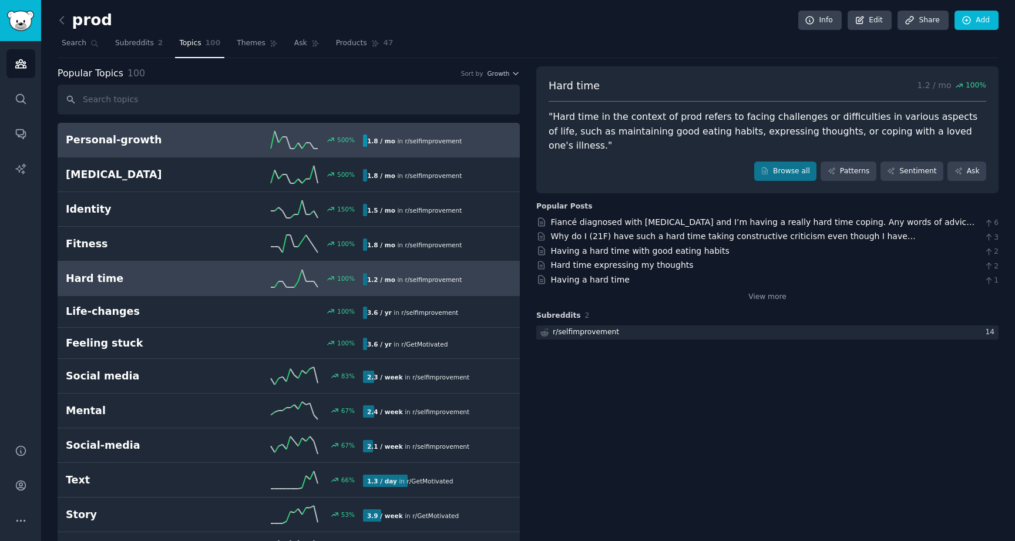
click at [204, 147] on div "[MEDICAL_DATA] 500 % 1.8 / mo in r/ selfimprovement" at bounding box center [289, 140] width 446 height 18
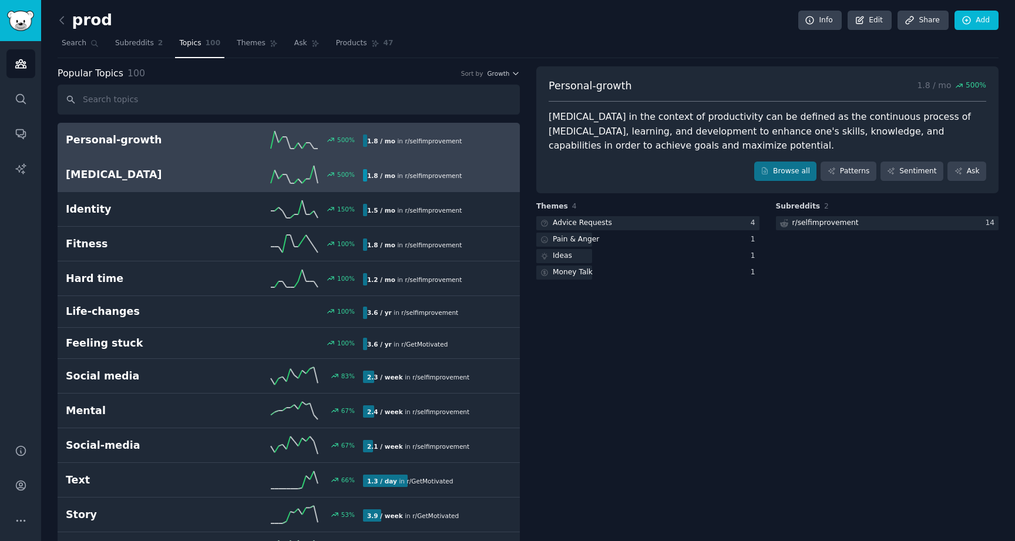
click at [204, 168] on h2 "[MEDICAL_DATA]" at bounding box center [140, 174] width 149 height 15
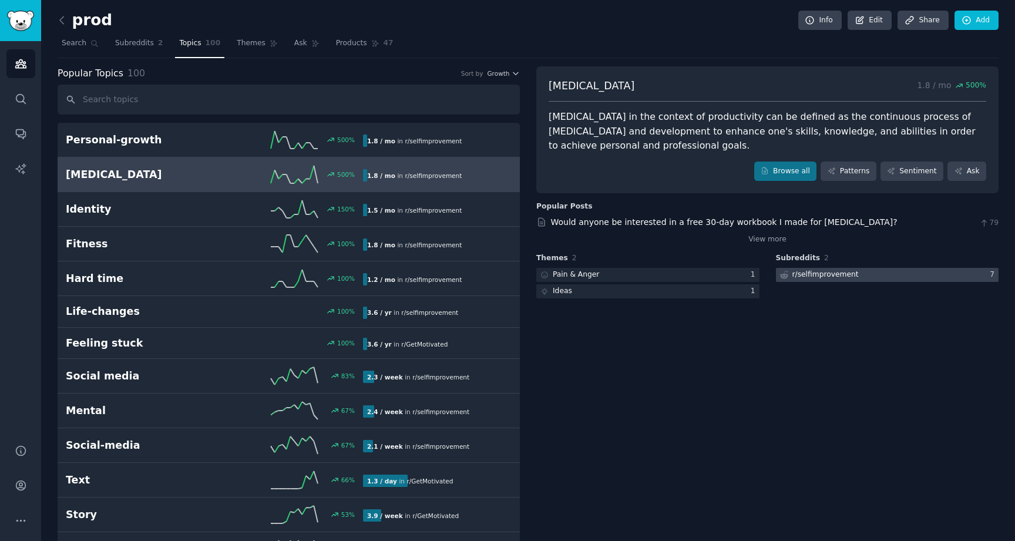
click at [818, 277] on div "r/ selfimprovement" at bounding box center [825, 275] width 66 height 11
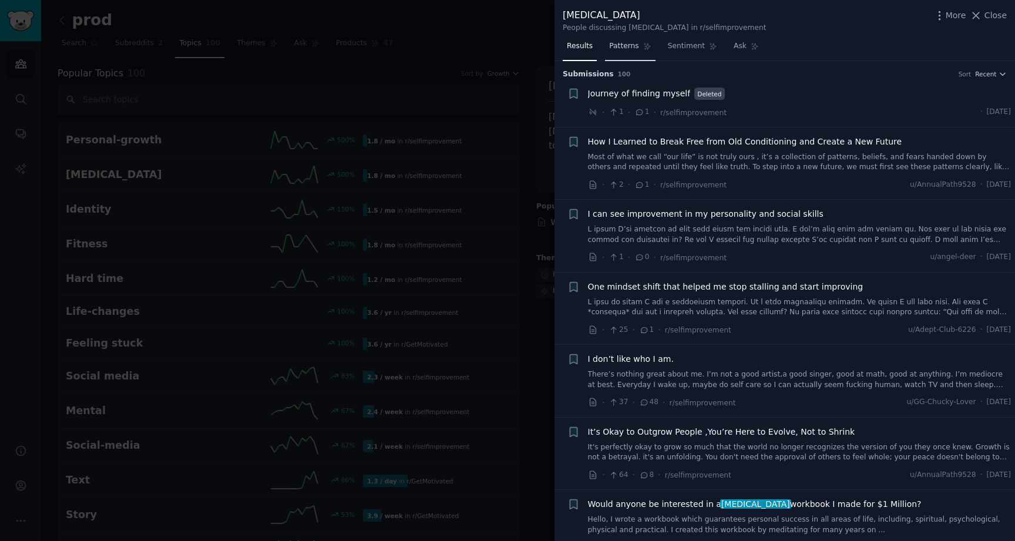
click at [623, 49] on span "Patterns" at bounding box center [623, 46] width 29 height 11
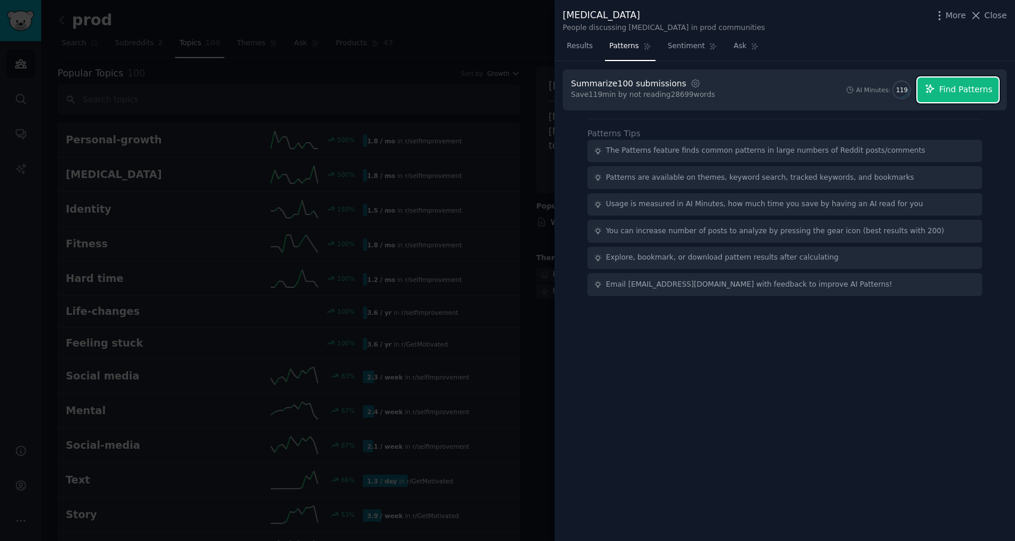
click at [970, 95] on span "Find Patterns" at bounding box center [965, 89] width 53 height 12
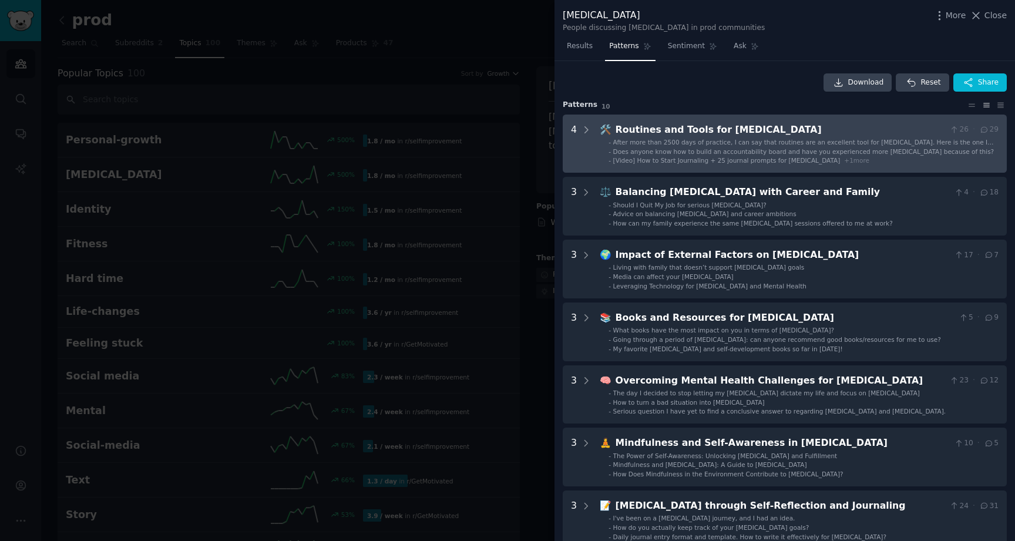
click at [808, 154] on span "Does anyone know how to build an accountability board and have you experienced …" at bounding box center [803, 151] width 381 height 7
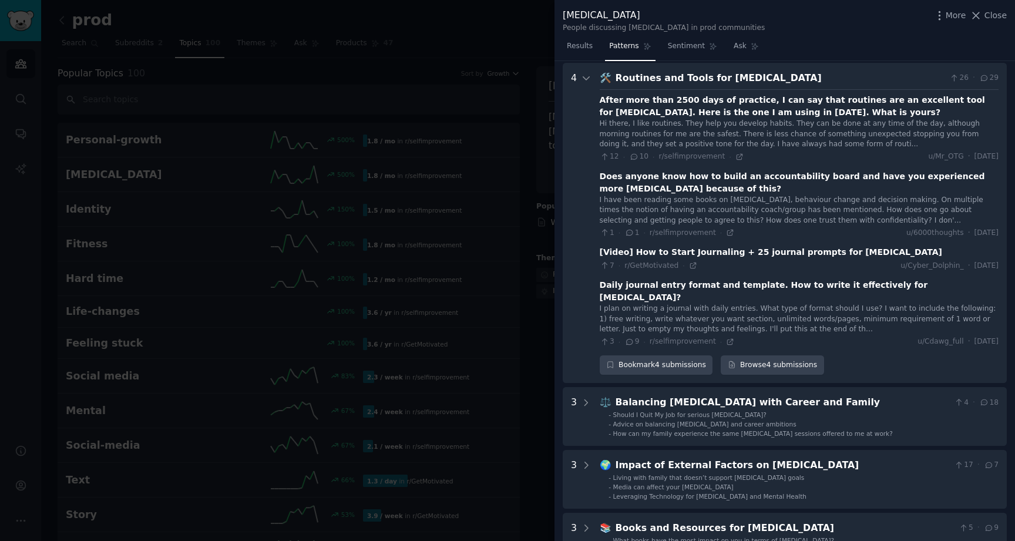
scroll to position [53, 0]
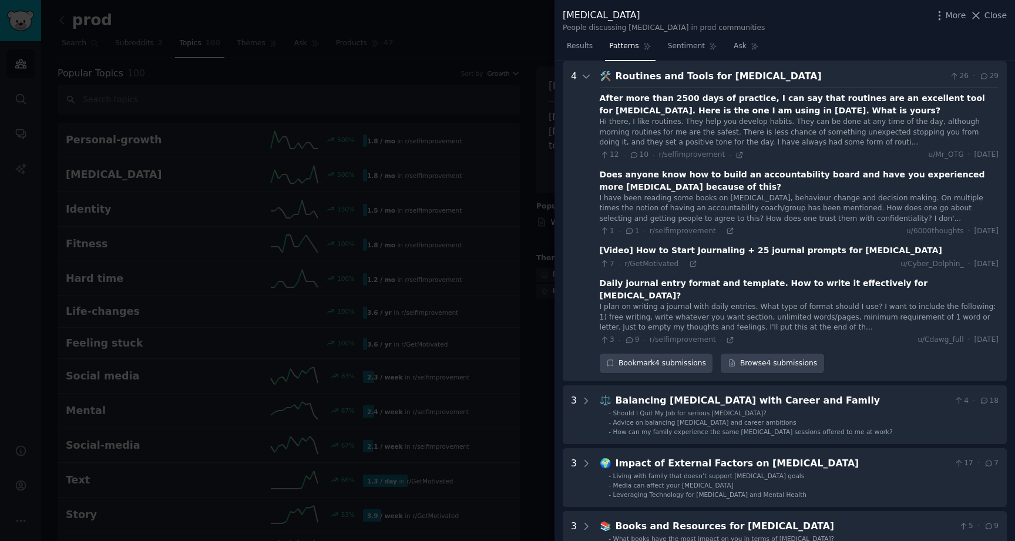
click at [532, 32] on div at bounding box center [507, 270] width 1015 height 541
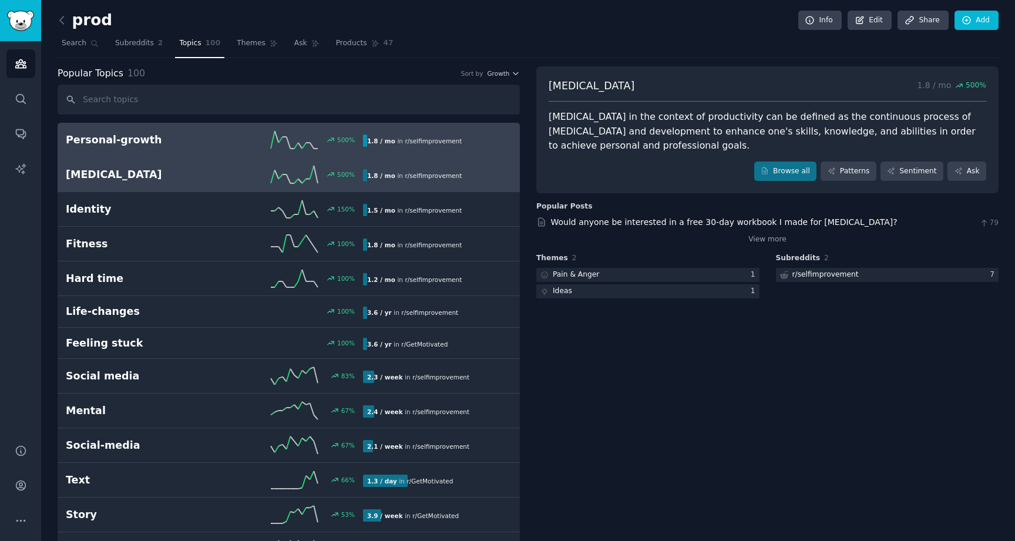
click at [239, 146] on div "500 %" at bounding box center [288, 140] width 149 height 18
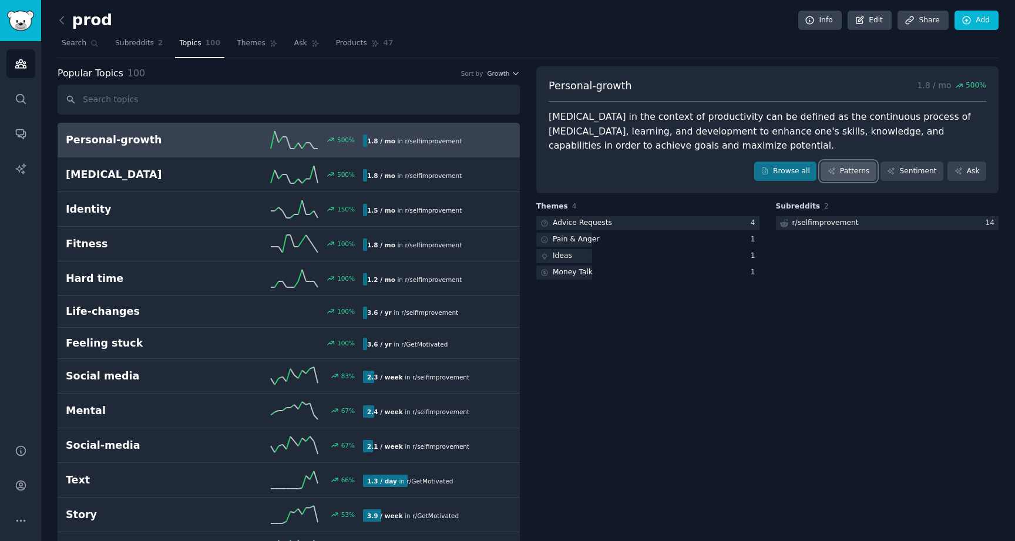
click at [845, 174] on link "Patterns" at bounding box center [848, 172] width 55 height 20
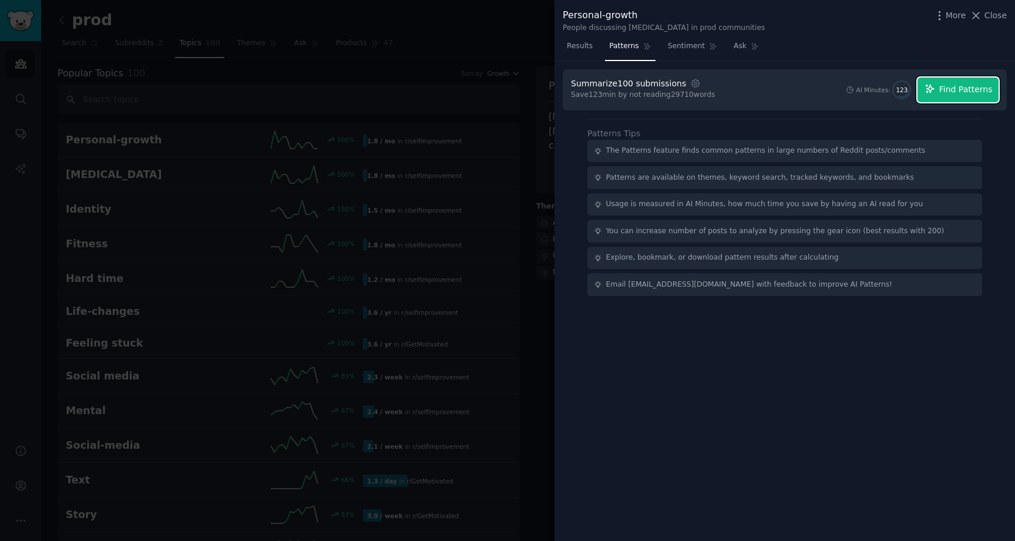
click at [961, 93] on span "Find Patterns" at bounding box center [965, 89] width 53 height 12
